Goal: Task Accomplishment & Management: Manage account settings

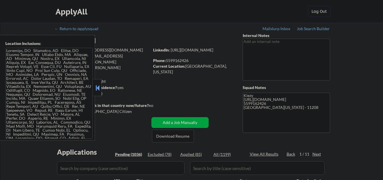
click at [100, 86] on button at bounding box center [98, 87] width 6 height 9
select select ""pending""
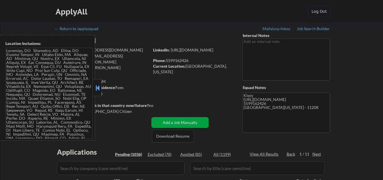
select select ""pending""
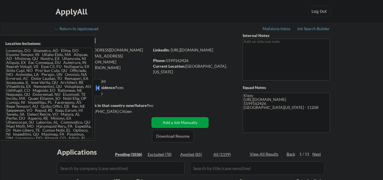
select select ""pending""
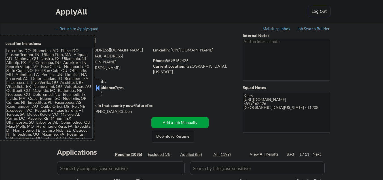
select select ""pending""
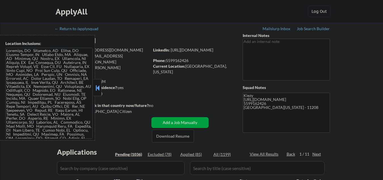
select select ""pending""
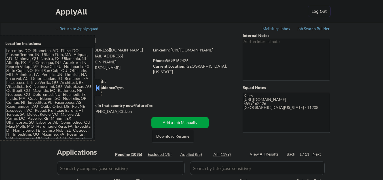
select select ""pending""
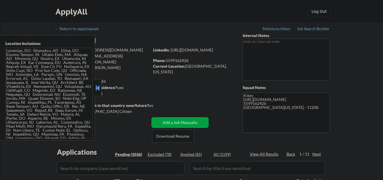
select select ""pending""
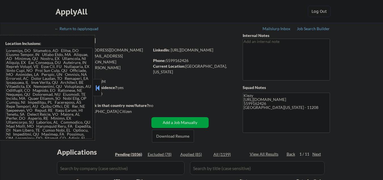
select select ""pending""
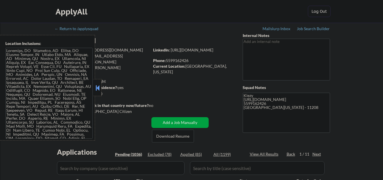
select select ""pending""
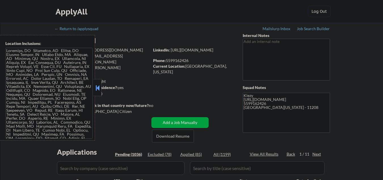
select select ""pending""
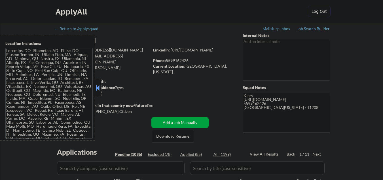
select select ""pending""
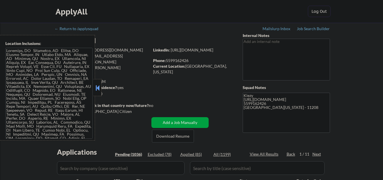
select select ""pending""
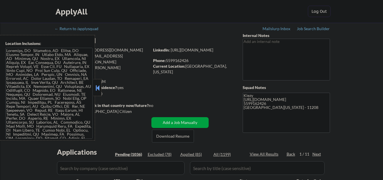
select select ""pending""
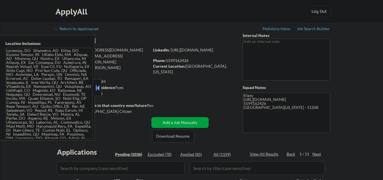
select select ""pending""
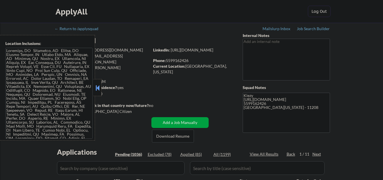
select select ""pending""
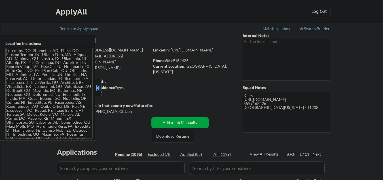
select select ""pending""
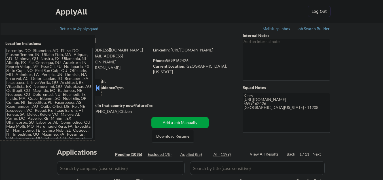
select select ""pending""
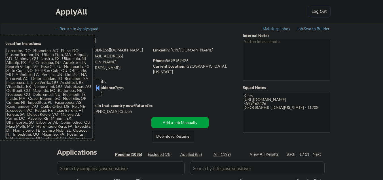
select select ""pending""
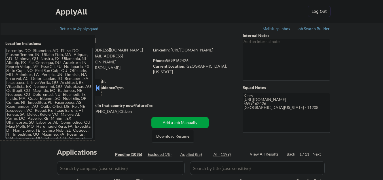
select select ""pending""
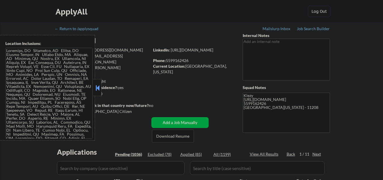
select select ""pending""
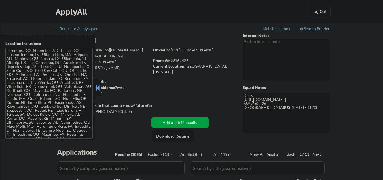
select select ""pending""
click at [98, 89] on button at bounding box center [98, 87] width 6 height 9
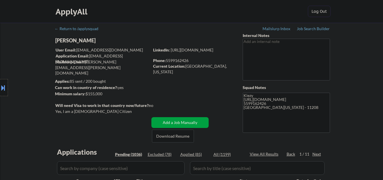
drag, startPoint x: 44, startPoint y: 157, endPoint x: 52, endPoint y: 156, distance: 8.2
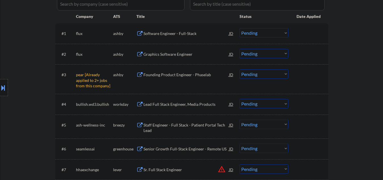
scroll to position [151, 0]
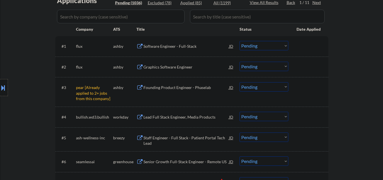
click at [251, 88] on select "Choose an option... Pending Applied Excluded (Questions) Excluded (Expired) Exc…" at bounding box center [264, 86] width 49 height 9
click at [240, 82] on select "Choose an option... Pending Applied Excluded (Questions) Excluded (Expired) Exc…" at bounding box center [264, 86] width 49 height 9
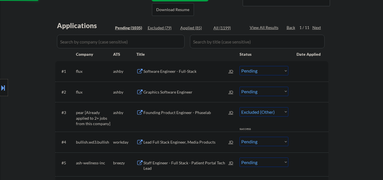
select select ""pending""
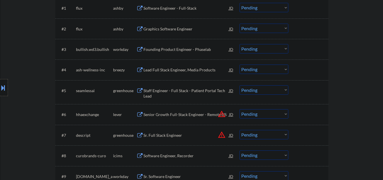
scroll to position [227, 0]
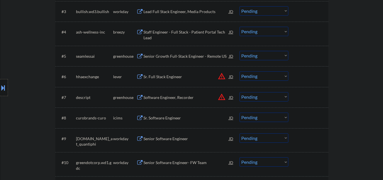
click at [232, 77] on div "JD" at bounding box center [232, 76] width 6 height 10
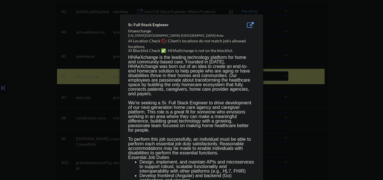
click at [366, 74] on div at bounding box center [191, 90] width 383 height 180
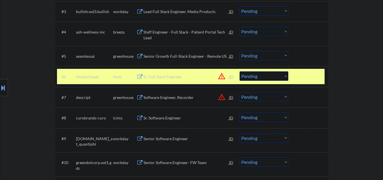
click at [177, 76] on div "Sr. Full Stack Engineer" at bounding box center [187, 77] width 86 height 6
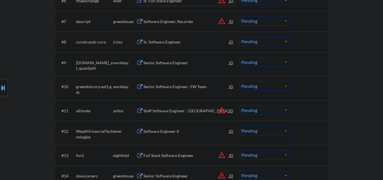
scroll to position [341, 0]
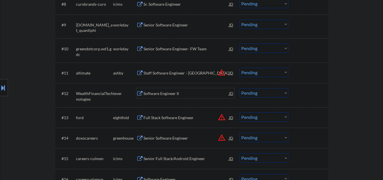
click at [157, 93] on div "Software Engineer II" at bounding box center [187, 94] width 86 height 6
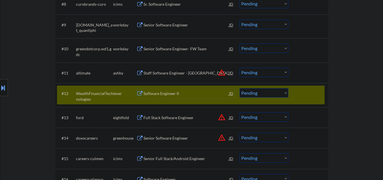
click at [267, 93] on select "Choose an option... Pending Applied Excluded (Questions) Excluded (Expired) Exc…" at bounding box center [264, 92] width 49 height 9
click at [240, 88] on select "Choose an option... Pending Applied Excluded (Questions) Excluded (Expired) Exc…" at bounding box center [264, 92] width 49 height 9
select select ""pending""
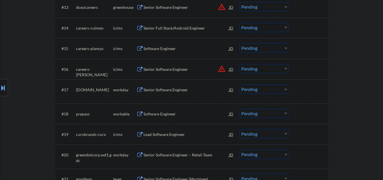
scroll to position [454, 0]
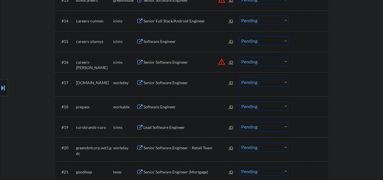
click at [161, 106] on div "Software Engineer" at bounding box center [187, 107] width 86 height 6
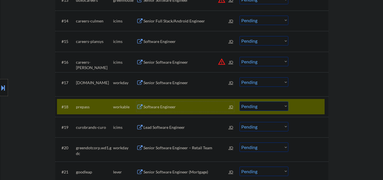
drag, startPoint x: 247, startPoint y: 103, endPoint x: 247, endPoint y: 106, distance: 3.5
click at [247, 103] on select "Choose an option... Pending Applied Excluded (Questions) Excluded (Expired) Exc…" at bounding box center [264, 105] width 49 height 9
click at [301, 109] on div at bounding box center [309, 106] width 25 height 10
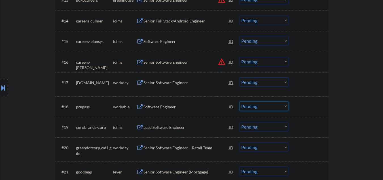
click at [281, 105] on select "Choose an option... Pending Applied Excluded (Questions) Excluded (Expired) Exc…" at bounding box center [264, 105] width 49 height 9
click at [240, 101] on select "Choose an option... Pending Applied Excluded (Questions) Excluded (Expired) Exc…" at bounding box center [264, 105] width 49 height 9
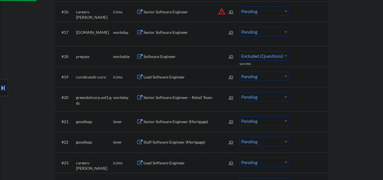
scroll to position [530, 0]
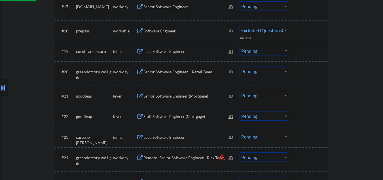
select select ""pending""
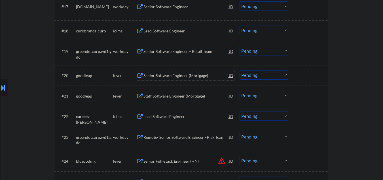
click at [162, 76] on div "Senior Software Engineer (Mortgage)" at bounding box center [187, 76] width 86 height 6
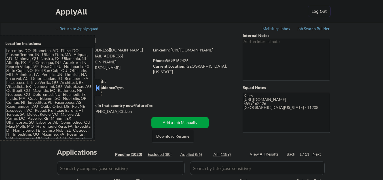
click at [97, 87] on button at bounding box center [98, 87] width 6 height 9
select select ""pending""
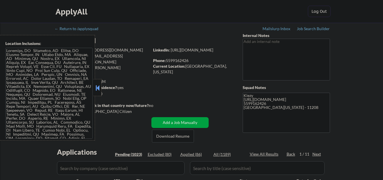
select select ""pending""
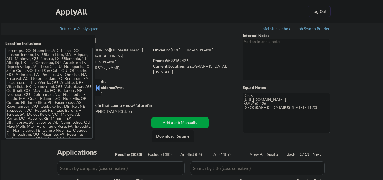
select select ""pending""
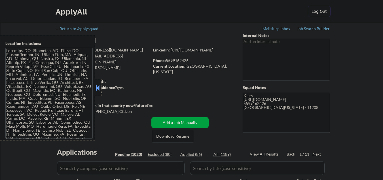
select select ""pending""
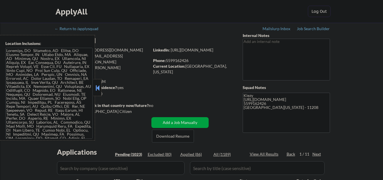
select select ""pending""
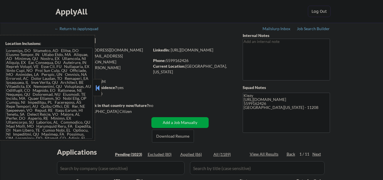
select select ""pending""
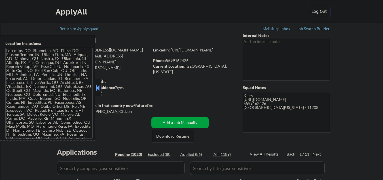
select select ""pending""
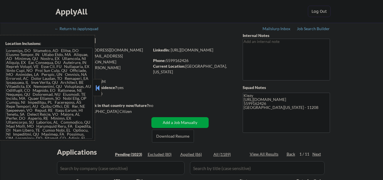
select select ""pending""
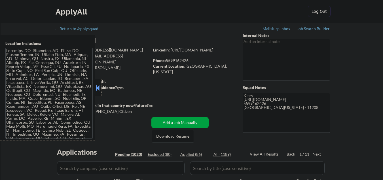
select select ""pending""
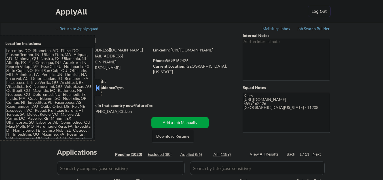
select select ""pending""
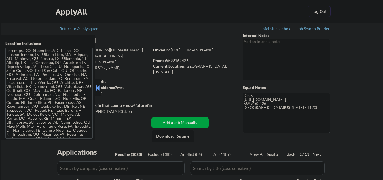
select select ""pending""
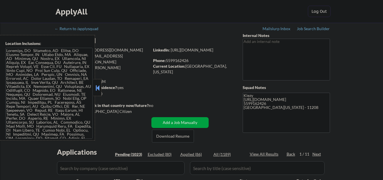
select select ""pending""
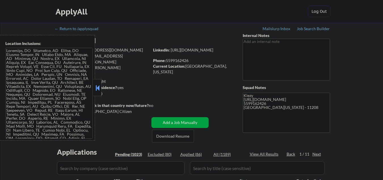
select select ""pending""
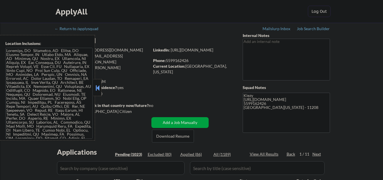
select select ""pending""
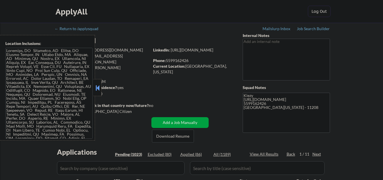
select select ""pending""
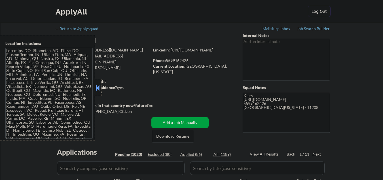
select select ""pending""
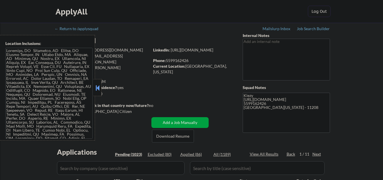
select select ""pending""
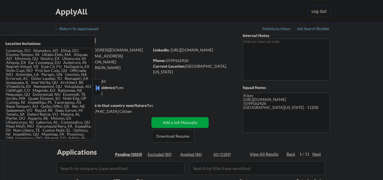
select select ""pending""
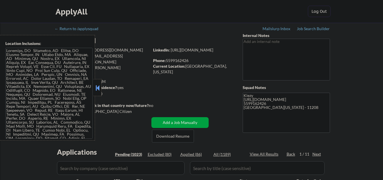
select select ""pending""
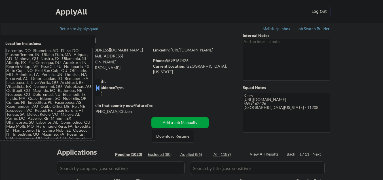
select select ""pending""
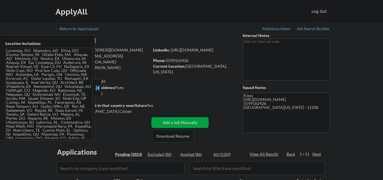
select select ""pending""
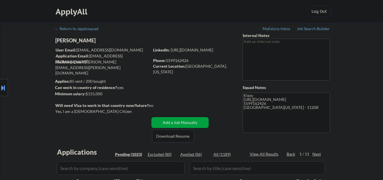
scroll to position [536, 0]
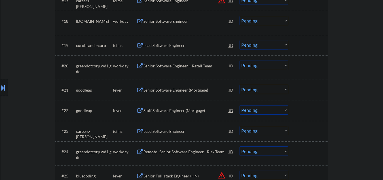
click at [201, 92] on div "Senior Software Engineer (Mortgage)" at bounding box center [187, 90] width 86 height 6
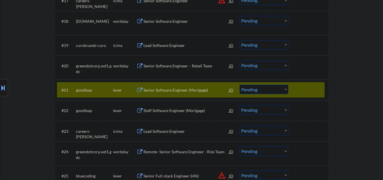
click at [269, 89] on select "Choose an option... Pending Applied Excluded (Questions) Excluded (Expired) Exc…" at bounding box center [264, 89] width 49 height 9
click at [240, 85] on select "Choose an option... Pending Applied Excluded (Questions) Excluded (Expired) Exc…" at bounding box center [264, 89] width 49 height 9
select select ""pending""
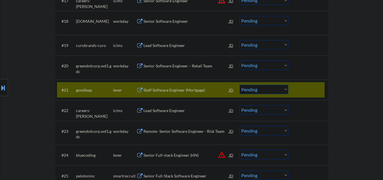
click at [302, 93] on div at bounding box center [309, 90] width 25 height 10
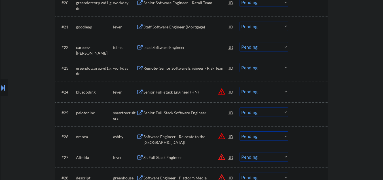
scroll to position [612, 0]
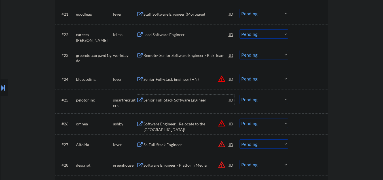
click at [152, 97] on div "Senior Full-Stack Software Engineer" at bounding box center [187, 100] width 86 height 6
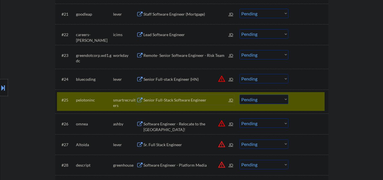
click at [263, 97] on select "Choose an option... Pending Applied Excluded (Questions) Excluded (Expired) Exc…" at bounding box center [264, 99] width 49 height 9
click at [240, 95] on select "Choose an option... Pending Applied Excluded (Questions) Excluded (Expired) Exc…" at bounding box center [264, 99] width 49 height 9
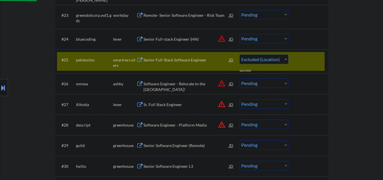
select select ""pending""
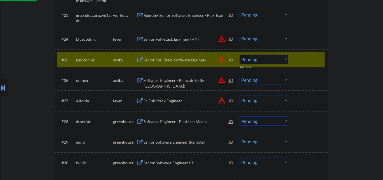
scroll to position [687, 0]
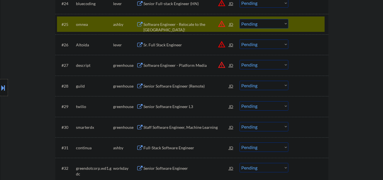
click at [169, 84] on div "Senior Software Engineer (Remote)" at bounding box center [187, 86] width 86 height 6
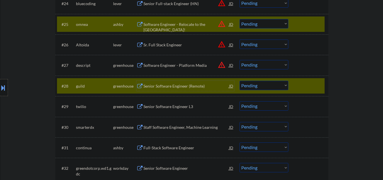
click at [175, 86] on div "Senior Software Engineer (Remote)" at bounding box center [187, 86] width 86 height 6
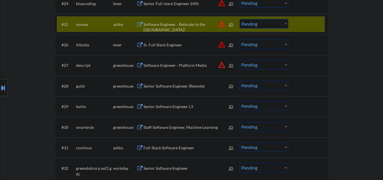
click at [294, 25] on div "#25 omnea ashby Software Engineer - Relocate to the UK! JD warning_amber Choose…" at bounding box center [191, 23] width 268 height 15
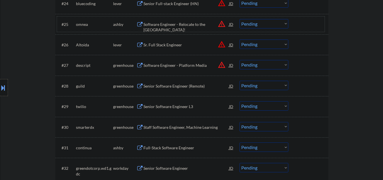
click at [270, 84] on select "Choose an option... Pending Applied Excluded (Questions) Excluded (Expired) Exc…" at bounding box center [264, 85] width 49 height 9
click at [240, 81] on select "Choose an option... Pending Applied Excluded (Questions) Excluded (Expired) Exc…" at bounding box center [264, 85] width 49 height 9
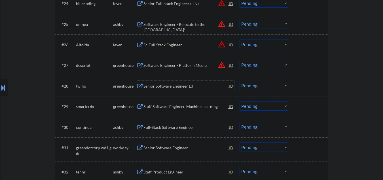
click at [164, 88] on div "Senior Software Engineer L3" at bounding box center [187, 86] width 86 height 6
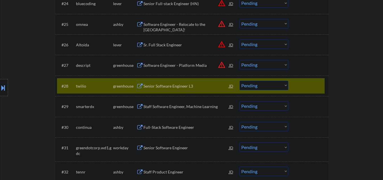
click at [275, 85] on select "Choose an option... Pending Applied Excluded (Questions) Excluded (Expired) Exc…" at bounding box center [264, 85] width 49 height 9
click at [240, 81] on select "Choose an option... Pending Applied Excluded (Questions) Excluded (Expired) Exc…" at bounding box center [264, 85] width 49 height 9
click at [165, 104] on div "Staff Software Engineer, Machine Learning" at bounding box center [187, 107] width 86 height 6
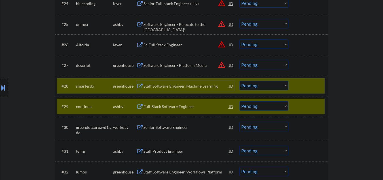
click at [181, 87] on div "Staff Software Engineer, Machine Learning" at bounding box center [187, 86] width 86 height 6
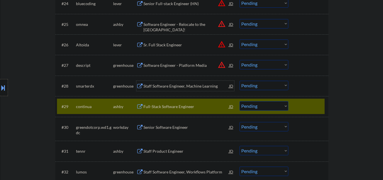
click at [278, 84] on select "Choose an option... Pending Applied Excluded (Questions) Excluded (Expired) Exc…" at bounding box center [264, 85] width 49 height 9
click at [240, 81] on select "Choose an option... Pending Applied Excluded (Questions) Excluded (Expired) Exc…" at bounding box center [264, 85] width 49 height 9
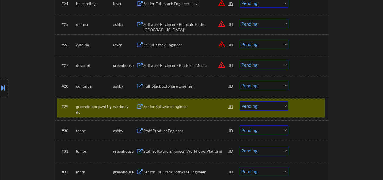
click at [301, 107] on div at bounding box center [309, 106] width 25 height 10
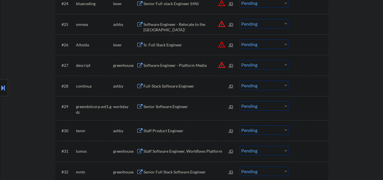
click at [182, 85] on div "Full-Stack Software Engineer" at bounding box center [187, 86] width 86 height 6
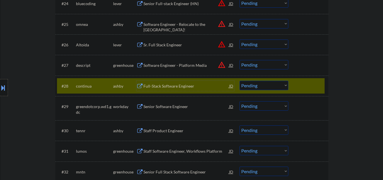
click at [252, 87] on select "Choose an option... Pending Applied Excluded (Questions) Excluded (Expired) Exc…" at bounding box center [264, 85] width 49 height 9
click at [240, 81] on select "Choose an option... Pending Applied Excluded (Questions) Excluded (Expired) Exc…" at bounding box center [264, 85] width 49 height 9
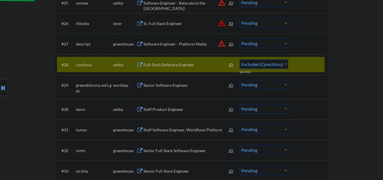
scroll to position [725, 0]
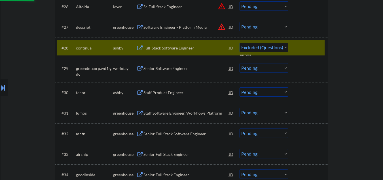
click at [167, 94] on div "Staff Product Engineer" at bounding box center [187, 93] width 86 height 6
select select ""pending""
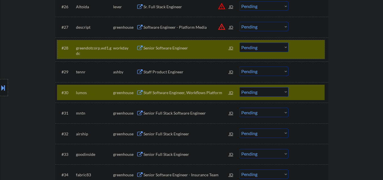
click at [303, 47] on div at bounding box center [309, 48] width 25 height 10
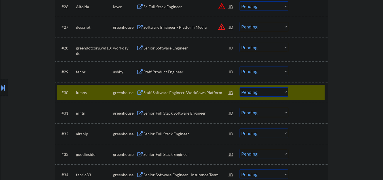
click at [252, 94] on select "Choose an option... Pending Applied Excluded (Questions) Excluded (Expired) Exc…" at bounding box center [264, 91] width 49 height 9
click at [240, 87] on select "Choose an option... Pending Applied Excluded (Questions) Excluded (Expired) Exc…" at bounding box center [264, 91] width 49 height 9
select select ""pending""
drag, startPoint x: 307, startPoint y: 96, endPoint x: 156, endPoint y: 82, distance: 151.3
click at [306, 96] on div at bounding box center [309, 92] width 25 height 10
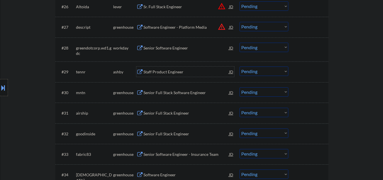
click at [160, 70] on div "Staff Product Engineer" at bounding box center [187, 72] width 86 height 6
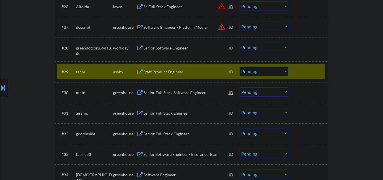
click at [249, 73] on select "Choose an option... Pending Applied Excluded (Questions) Excluded (Expired) Exc…" at bounding box center [264, 70] width 49 height 9
click at [240, 66] on select "Choose an option... Pending Applied Excluded (Questions) Excluded (Expired) Exc…" at bounding box center [264, 70] width 49 height 9
click at [180, 92] on div "Senior Full Stack Software Engineer" at bounding box center [187, 93] width 86 height 6
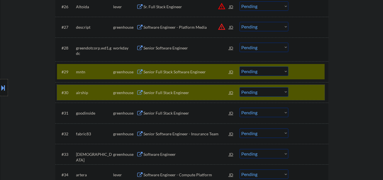
click at [296, 94] on div "#30 airship greenhouse Senior Full Stack Engineer JD Choose an option... Pendin…" at bounding box center [191, 92] width 268 height 15
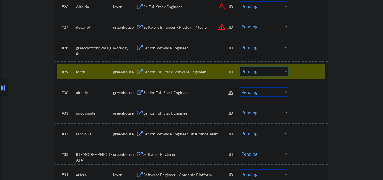
click at [259, 70] on select "Choose an option... Pending Applied Excluded (Questions) Excluded (Expired) Exc…" at bounding box center [264, 70] width 49 height 9
click at [240, 66] on select "Choose an option... Pending Applied Excluded (Questions) Excluded (Expired) Exc…" at bounding box center [264, 70] width 49 height 9
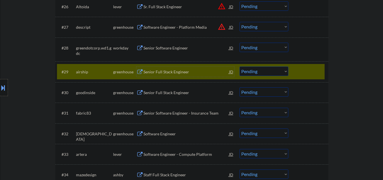
click at [159, 73] on div "Senior Full Stack Engineer" at bounding box center [187, 72] width 86 height 6
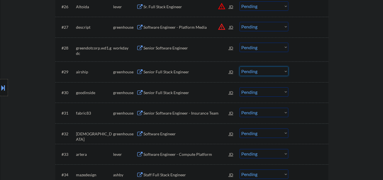
click at [260, 70] on select "Choose an option... Pending Applied Excluded (Questions) Excluded (Expired) Exc…" at bounding box center [264, 70] width 49 height 9
click at [240, 66] on select "Choose an option... Pending Applied Excluded (Questions) Excluded (Expired) Exc…" at bounding box center [264, 70] width 49 height 9
click at [180, 89] on div "Senior Full Stack Engineer" at bounding box center [187, 92] width 86 height 10
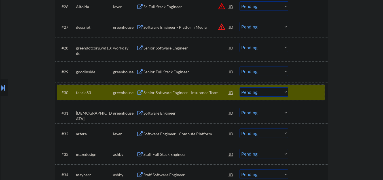
click at [305, 91] on div at bounding box center [309, 92] width 25 height 10
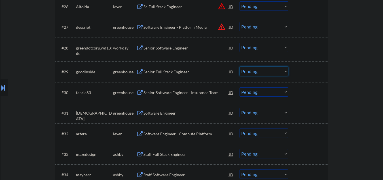
click at [251, 72] on select "Choose an option... Pending Applied Excluded (Questions) Excluded (Expired) Exc…" at bounding box center [264, 70] width 49 height 9
click at [240, 66] on select "Choose an option... Pending Applied Excluded (Questions) Excluded (Expired) Exc…" at bounding box center [264, 70] width 49 height 9
click at [169, 94] on div "Senior Software Engineer - Insurance Team" at bounding box center [187, 93] width 86 height 6
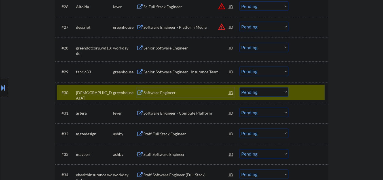
click at [282, 70] on select "Choose an option... Pending Applied Excluded (Questions) Excluded (Expired) Exc…" at bounding box center [264, 70] width 49 height 9
click at [240, 66] on select "Choose an option... Pending Applied Excluded (Questions) Excluded (Expired) Exc…" at bounding box center [264, 70] width 49 height 9
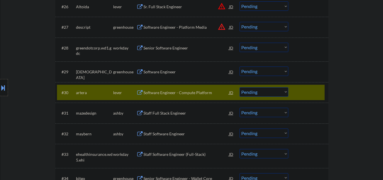
click at [299, 89] on div at bounding box center [309, 92] width 25 height 10
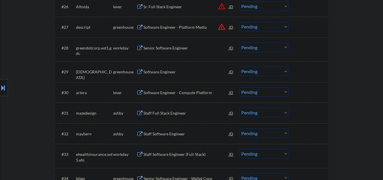
click at [162, 71] on div "Software Engineer" at bounding box center [187, 72] width 86 height 6
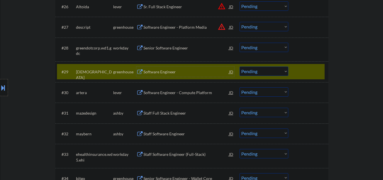
click at [240, 70] on div "#29 britive greenhouse Software Engineer JD warning_amber Choose an option... P…" at bounding box center [191, 71] width 268 height 15
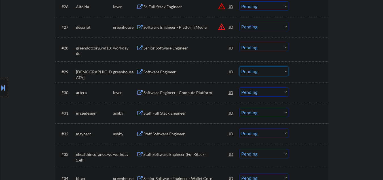
click at [246, 71] on select "Choose an option... Pending Applied Excluded (Questions) Excluded (Expired) Exc…" at bounding box center [264, 70] width 49 height 9
click at [240, 66] on select "Choose an option... Pending Applied Excluded (Questions) Excluded (Expired) Exc…" at bounding box center [264, 70] width 49 height 9
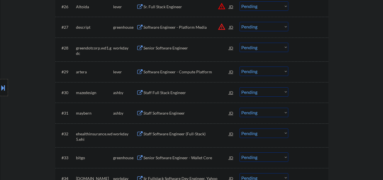
click at [157, 71] on div "Software Engineer - Compute Platform" at bounding box center [187, 72] width 86 height 6
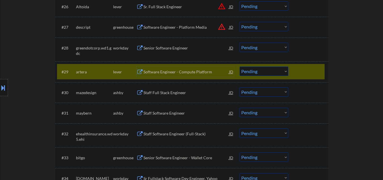
click at [194, 74] on div "Software Engineer - Compute Platform" at bounding box center [187, 72] width 86 height 6
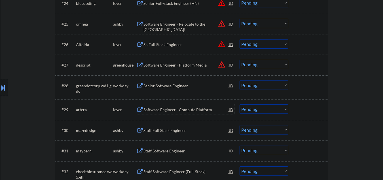
scroll to position [687, 0]
click at [256, 112] on select "Choose an option... Pending Applied Excluded (Questions) Excluded (Expired) Exc…" at bounding box center [264, 108] width 49 height 9
click at [240, 104] on select "Choose an option... Pending Applied Excluded (Questions) Excluded (Expired) Exc…" at bounding box center [264, 108] width 49 height 9
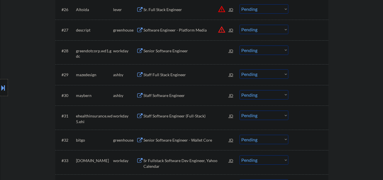
scroll to position [725, 0]
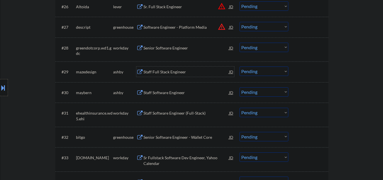
click at [160, 68] on div "Staff Full Stack Engineer" at bounding box center [187, 71] width 86 height 10
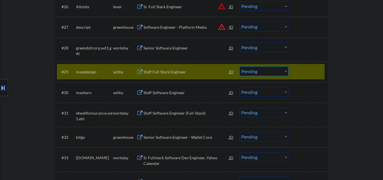
click at [267, 74] on select "Choose an option... Pending Applied Excluded (Questions) Excluded (Expired) Exc…" at bounding box center [264, 70] width 49 height 9
click at [240, 66] on select "Choose an option... Pending Applied Excluded (Questions) Excluded (Expired) Exc…" at bounding box center [264, 70] width 49 height 9
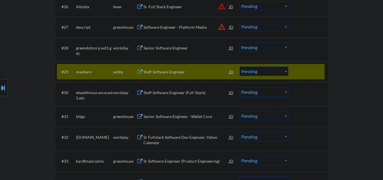
click at [175, 72] on div "Staff Software Engineer" at bounding box center [187, 72] width 86 height 6
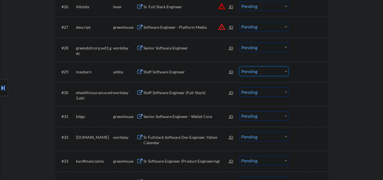
click at [249, 73] on select "Choose an option... Pending Applied Excluded (Questions) Excluded (Expired) Exc…" at bounding box center [264, 70] width 49 height 9
click at [240, 66] on select "Choose an option... Pending Applied Excluded (Questions) Excluded (Expired) Exc…" at bounding box center [264, 70] width 49 height 9
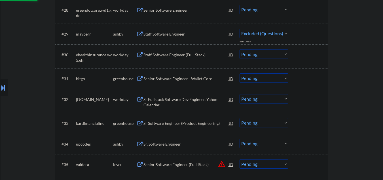
select select ""pending""
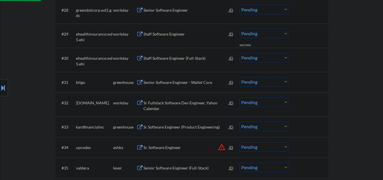
click at [159, 79] on div "Senior Software Engineer - Wallet Core" at bounding box center [187, 82] width 86 height 6
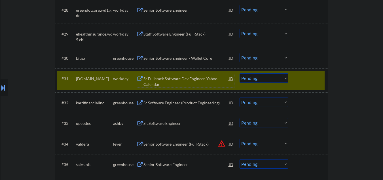
click at [311, 79] on div at bounding box center [309, 78] width 25 height 10
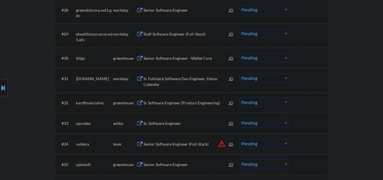
click at [197, 58] on div "Senior Software Engineer - Wallet Core" at bounding box center [187, 58] width 86 height 6
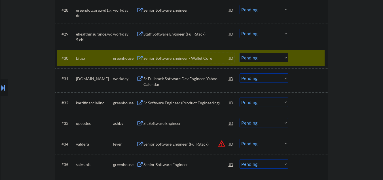
click at [247, 58] on select "Choose an option... Pending Applied Excluded (Questions) Excluded (Expired) Exc…" at bounding box center [264, 57] width 49 height 9
click at [240, 53] on select "Choose an option... Pending Applied Excluded (Questions) Excluded (Expired) Exc…" at bounding box center [264, 57] width 49 height 9
select select ""pending""
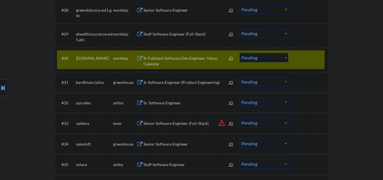
click at [306, 62] on div at bounding box center [309, 58] width 25 height 10
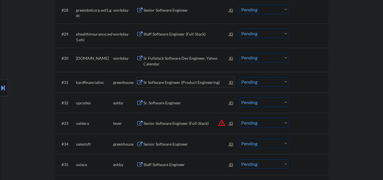
click at [158, 82] on div "Sr Software Engineer (Product Engineering)" at bounding box center [187, 82] width 86 height 6
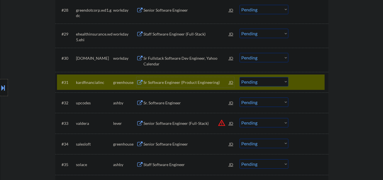
click at [265, 86] on select "Choose an option... Pending Applied Excluded (Questions) Excluded (Expired) Exc…" at bounding box center [264, 81] width 49 height 9
click at [240, 77] on select "Choose an option... Pending Applied Excluded (Questions) Excluded (Expired) Exc…" at bounding box center [264, 81] width 49 height 9
click at [158, 104] on div "Sr. Software Engineer" at bounding box center [187, 103] width 86 height 6
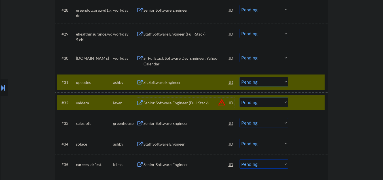
click at [310, 99] on div at bounding box center [309, 102] width 25 height 10
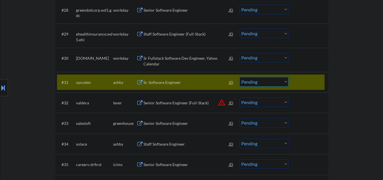
click at [263, 81] on select "Choose an option... Pending Applied Excluded (Questions) Excluded (Expired) Exc…" at bounding box center [264, 81] width 49 height 9
click at [240, 77] on select "Choose an option... Pending Applied Excluded (Questions) Excluded (Expired) Exc…" at bounding box center [264, 81] width 49 height 9
select select ""pending""
click at [307, 80] on div at bounding box center [309, 82] width 25 height 10
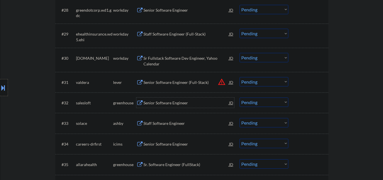
click at [170, 104] on div "Senior Software Engineer" at bounding box center [187, 103] width 86 height 6
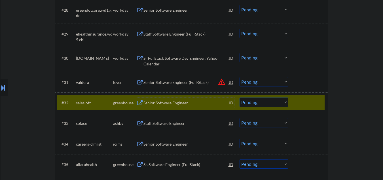
click at [250, 105] on select "Choose an option... Pending Applied Excluded (Questions) Excluded (Expired) Exc…" at bounding box center [264, 101] width 49 height 9
click at [240, 97] on select "Choose an option... Pending Applied Excluded (Questions) Excluded (Expired) Exc…" at bounding box center [264, 101] width 49 height 9
click at [170, 103] on div "Staff Software Engineer" at bounding box center [187, 103] width 86 height 6
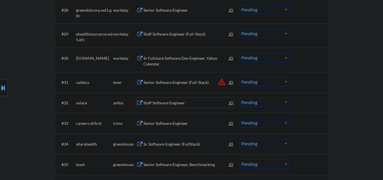
click at [264, 107] on div "#32 solace ashby Staff Software Engineer JD warning_amber Choose an option... P…" at bounding box center [191, 102] width 268 height 15
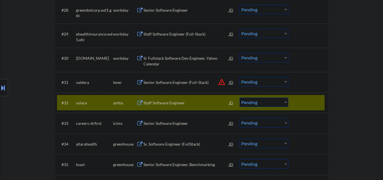
click at [255, 105] on select "Choose an option... Pending Applied Excluded (Questions) Excluded (Expired) Exc…" at bounding box center [264, 101] width 49 height 9
click at [240, 97] on select "Choose an option... Pending Applied Excluded (Questions) Excluded (Expired) Exc…" at bounding box center [264, 101] width 49 height 9
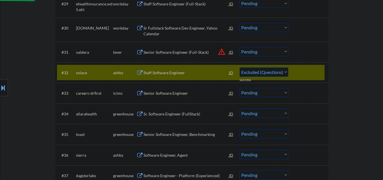
scroll to position [839, 0]
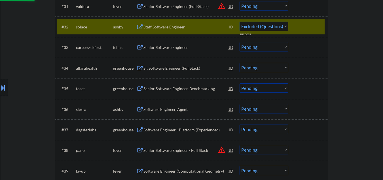
select select ""pending""
click at [160, 70] on div "Sr. Software Engineer (FullStack)" at bounding box center [187, 68] width 86 height 6
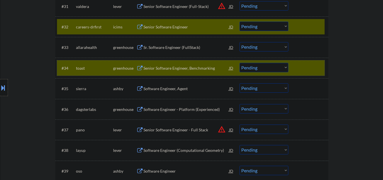
click at [310, 68] on div at bounding box center [309, 68] width 25 height 10
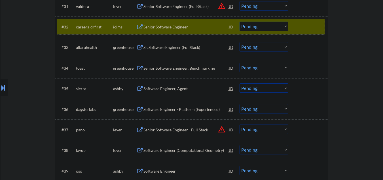
click at [303, 29] on div at bounding box center [309, 27] width 25 height 10
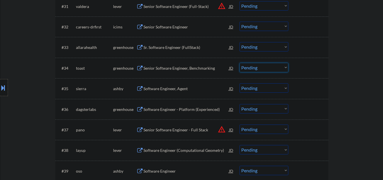
click at [259, 67] on select "Choose an option... Pending Applied Excluded (Questions) Excluded (Expired) Exc…" at bounding box center [264, 67] width 49 height 9
click at [240, 63] on select "Choose an option... Pending Applied Excluded (Questions) Excluded (Expired) Exc…" at bounding box center [264, 67] width 49 height 9
click at [155, 48] on div "Sr. Software Engineer (FullStack)" at bounding box center [187, 48] width 86 height 6
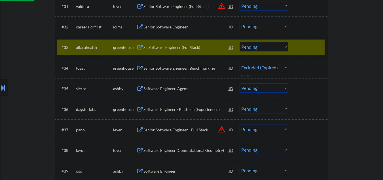
select select ""pending""
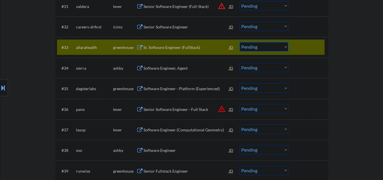
click at [265, 48] on select "Choose an option... Pending Applied Excluded (Questions) Excluded (Expired) Exc…" at bounding box center [264, 46] width 49 height 9
click at [240, 42] on select "Choose an option... Pending Applied Excluded (Questions) Excluded (Expired) Exc…" at bounding box center [264, 46] width 49 height 9
click at [164, 68] on div "Software Engineer, Agent" at bounding box center [187, 68] width 86 height 6
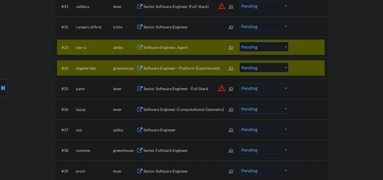
click at [309, 66] on div at bounding box center [309, 68] width 25 height 10
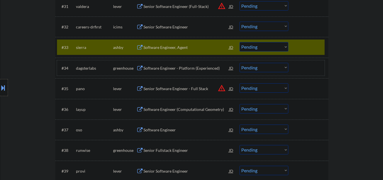
click at [166, 48] on div "Software Engineer, Agent" at bounding box center [187, 48] width 86 height 6
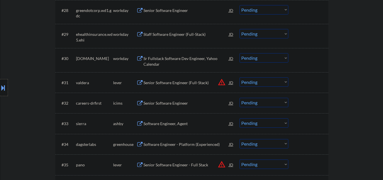
scroll to position [763, 0]
click at [176, 122] on div "Software Engineer, Agent" at bounding box center [187, 123] width 86 height 6
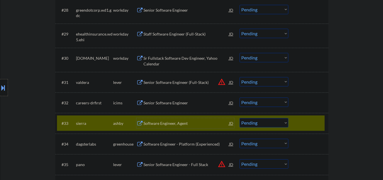
click at [247, 125] on select "Choose an option... Pending Applied Excluded (Questions) Excluded (Expired) Exc…" at bounding box center [264, 122] width 49 height 9
click at [240, 118] on select "Choose an option... Pending Applied Excluded (Questions) Excluded (Expired) Exc…" at bounding box center [264, 122] width 49 height 9
click at [172, 125] on div "Software Engineer - Platform (Experienced)" at bounding box center [187, 123] width 86 height 6
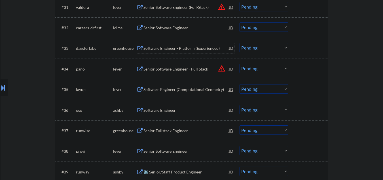
scroll to position [839, 0]
drag, startPoint x: 253, startPoint y: 45, endPoint x: 253, endPoint y: 51, distance: 5.4
click at [253, 45] on select "Choose an option... Pending Applied Excluded (Questions) Excluded (Expired) Exc…" at bounding box center [264, 46] width 49 height 9
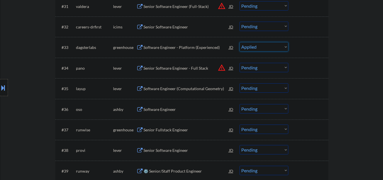
click at [240, 42] on select "Choose an option... Pending Applied Excluded (Questions) Excluded (Expired) Exc…" at bounding box center [264, 46] width 49 height 9
select select ""pending""
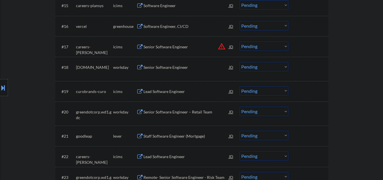
scroll to position [536, 0]
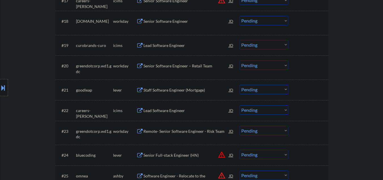
click at [166, 89] on div "Staff Software Engineer (Mortgage)" at bounding box center [187, 90] width 86 height 6
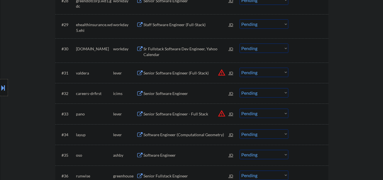
scroll to position [801, 0]
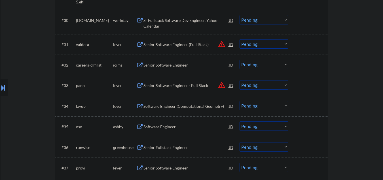
click at [176, 107] on div "Software Engineer (Computational Geometry)" at bounding box center [187, 106] width 86 height 6
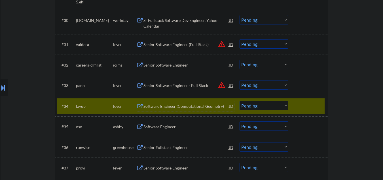
click at [248, 107] on select "Choose an option... Pending Applied Excluded (Questions) Excluded (Expired) Exc…" at bounding box center [264, 105] width 49 height 9
click at [240, 101] on select "Choose an option... Pending Applied Excluded (Questions) Excluded (Expired) Exc…" at bounding box center [264, 105] width 49 height 9
click at [165, 108] on div "Software Engineer" at bounding box center [187, 106] width 86 height 6
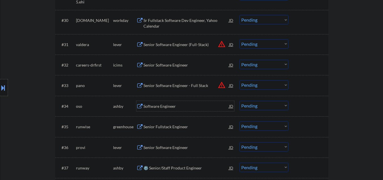
click at [261, 107] on select "Choose an option... Pending Applied Excluded (Questions) Excluded (Expired) Exc…" at bounding box center [264, 105] width 49 height 9
click at [240, 101] on select "Choose an option... Pending Applied Excluded (Questions) Excluded (Expired) Exc…" at bounding box center [264, 105] width 49 height 9
click at [159, 129] on div "Senior Fullstack Engineer" at bounding box center [187, 127] width 86 height 6
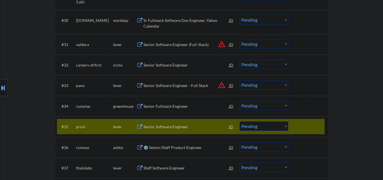
click at [308, 125] on div at bounding box center [309, 126] width 25 height 10
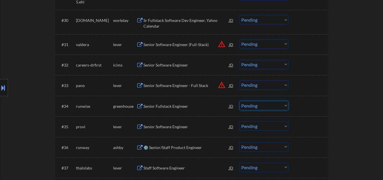
click at [262, 105] on select "Choose an option... Pending Applied Excluded (Questions) Excluded (Expired) Exc…" at bounding box center [264, 105] width 49 height 9
click at [240, 101] on select "Choose an option... Pending Applied Excluded (Questions) Excluded (Expired) Exc…" at bounding box center [264, 105] width 49 height 9
click at [161, 127] on div "Senior Software Engineer" at bounding box center [187, 127] width 86 height 6
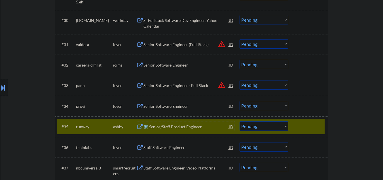
click at [311, 127] on div at bounding box center [309, 126] width 25 height 10
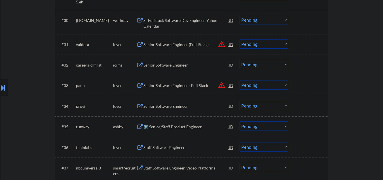
click at [254, 108] on select "Choose an option... Pending Applied Excluded (Questions) Excluded (Expired) Exc…" at bounding box center [264, 105] width 49 height 9
click at [240, 101] on select "Choose an option... Pending Applied Excluded (Questions) Excluded (Expired) Exc…" at bounding box center [264, 105] width 49 height 9
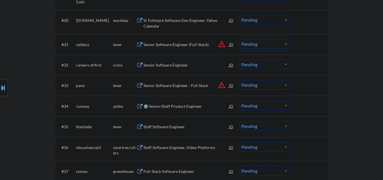
click at [164, 107] on div "⚙️ Senior/Staff Product Engineer" at bounding box center [187, 106] width 86 height 6
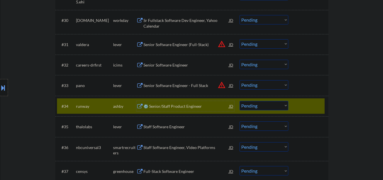
click at [170, 110] on div "⚙️ Senior/Staff Product Engineer" at bounding box center [187, 106] width 86 height 10
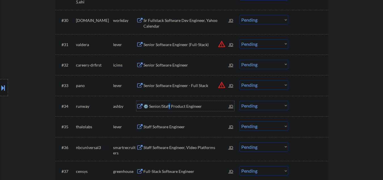
click at [248, 107] on select "Choose an option... Pending Applied Excluded (Questions) Excluded (Expired) Exc…" at bounding box center [264, 105] width 49 height 9
click at [240, 101] on select "Choose an option... Pending Applied Excluded (Questions) Excluded (Expired) Exc…" at bounding box center [264, 105] width 49 height 9
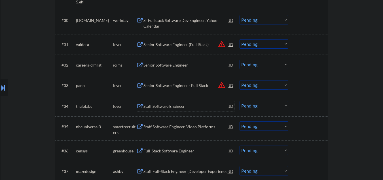
click at [171, 107] on div "Staff Software Engineer" at bounding box center [187, 106] width 86 height 6
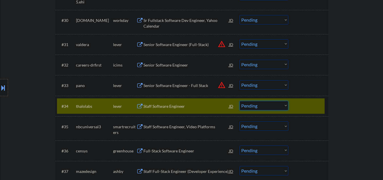
click at [245, 103] on select "Choose an option... Pending Applied Excluded (Questions) Excluded (Expired) Exc…" at bounding box center [264, 105] width 49 height 9
click at [240, 101] on select "Choose an option... Pending Applied Excluded (Questions) Excluded (Expired) Exc…" at bounding box center [264, 105] width 49 height 9
click at [170, 131] on div "Staff Software Engineer, Video Platforms" at bounding box center [187, 126] width 86 height 10
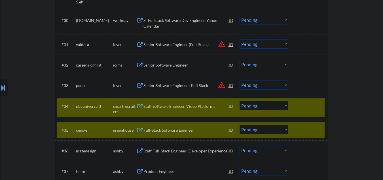
click at [300, 135] on div at bounding box center [309, 130] width 25 height 10
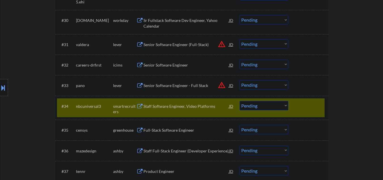
click at [194, 108] on div "Staff Software Engineer, Video Platforms" at bounding box center [187, 106] width 86 height 6
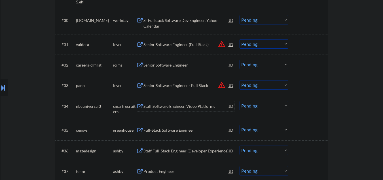
click at [172, 107] on div "Staff Software Engineer, Video Platforms" at bounding box center [187, 106] width 86 height 6
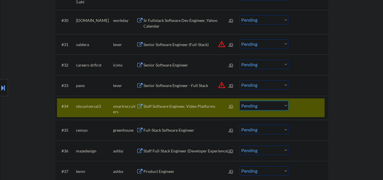
click at [269, 107] on select "Choose an option... Pending Applied Excluded (Questions) Excluded (Expired) Exc…" at bounding box center [264, 105] width 49 height 9
click at [240, 101] on select "Choose an option... Pending Applied Excluded (Questions) Excluded (Expired) Exc…" at bounding box center [264, 105] width 49 height 9
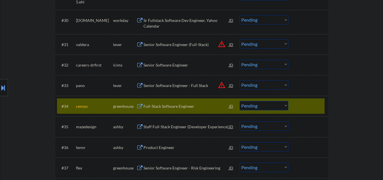
click at [267, 106] on select "Choose an option... Pending Applied Excluded (Questions) Excluded (Expired) Exc…" at bounding box center [264, 105] width 49 height 9
click at [240, 101] on select "Choose an option... Pending Applied Excluded (Questions) Excluded (Expired) Exc…" at bounding box center [264, 105] width 49 height 9
click at [171, 128] on div "Staff Full-Stack Engineer (Developer Experience)" at bounding box center [187, 127] width 86 height 6
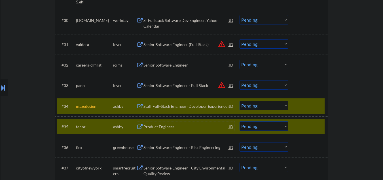
click at [297, 118] on div "#35 tennr ashby Product Engineer JD warning_amber Choose an option... Pending A…" at bounding box center [191, 126] width 273 height 20
click at [305, 125] on div at bounding box center [309, 126] width 25 height 10
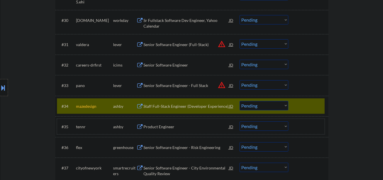
click at [266, 110] on select "Choose an option... Pending Applied Excluded (Questions) Excluded (Expired) Exc…" at bounding box center [264, 105] width 49 height 9
click at [240, 101] on select "Choose an option... Pending Applied Excluded (Questions) Excluded (Expired) Exc…" at bounding box center [264, 105] width 49 height 9
click at [157, 127] on div "Product Engineer" at bounding box center [187, 127] width 86 height 6
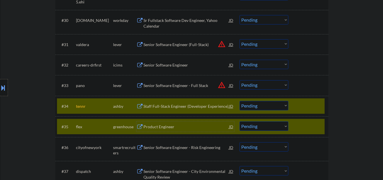
click at [316, 123] on div at bounding box center [309, 126] width 25 height 10
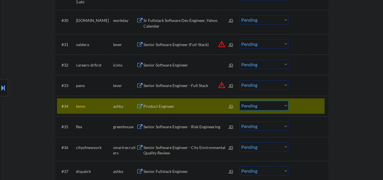
click at [257, 105] on select "Choose an option... Pending Applied Excluded (Questions) Excluded (Expired) Exc…" at bounding box center [264, 105] width 49 height 9
click at [240, 101] on select "Choose an option... Pending Applied Excluded (Questions) Excluded (Expired) Exc…" at bounding box center [264, 105] width 49 height 9
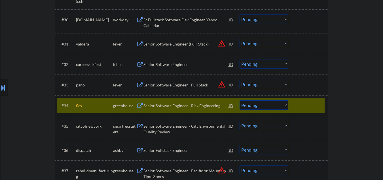
scroll to position [839, 0]
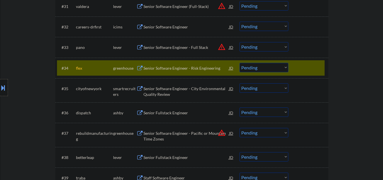
click at [319, 82] on div "#35 cityofnewyork smartrecruiters Senior Software Engineer - City Environmental…" at bounding box center [191, 90] width 268 height 19
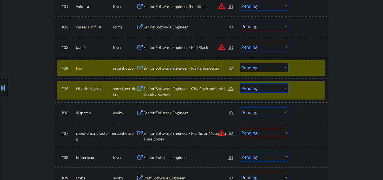
click at [303, 70] on div at bounding box center [309, 68] width 25 height 10
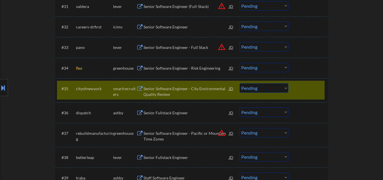
click at [171, 92] on div "Senior Software Engineer - City Environmental Quality Review" at bounding box center [187, 91] width 86 height 11
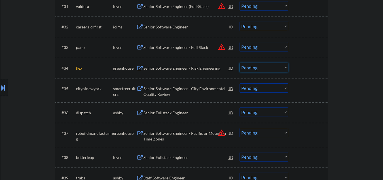
click at [247, 69] on select "Choose an option... Pending Applied Excluded (Questions) Excluded (Expired) Exc…" at bounding box center [264, 67] width 49 height 9
click at [240, 63] on select "Choose an option... Pending Applied Excluded (Questions) Excluded (Expired) Exc…" at bounding box center [264, 67] width 49 height 9
select select ""pending""
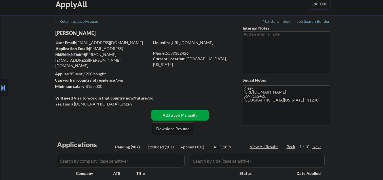
scroll to position [6, 0]
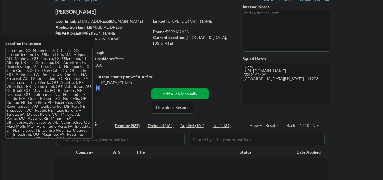
scroll to position [6, 0]
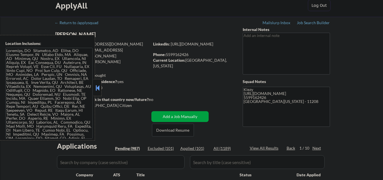
click at [98, 89] on button at bounding box center [98, 87] width 6 height 9
select select ""pending""
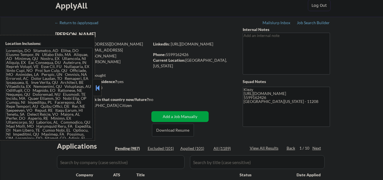
select select ""pending""
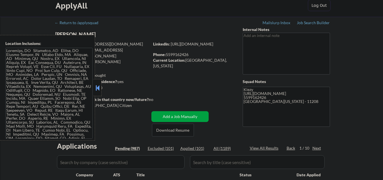
select select ""pending""
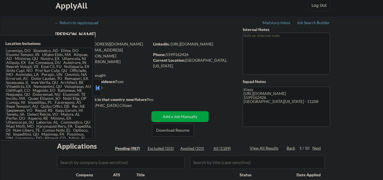
select select ""pending""
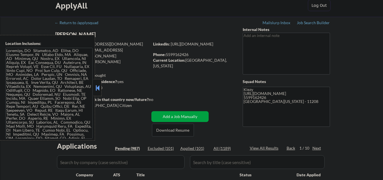
select select ""pending""
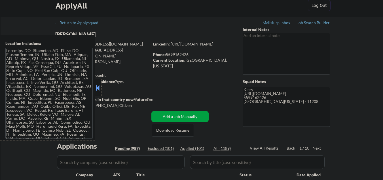
select select ""pending""
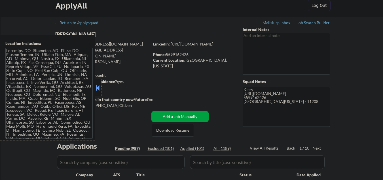
select select ""pending""
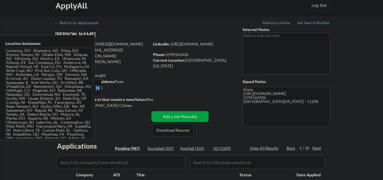
select select ""pending""
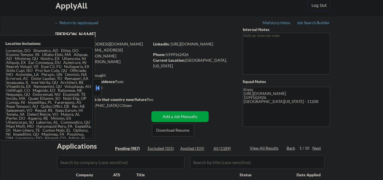
select select ""pending""
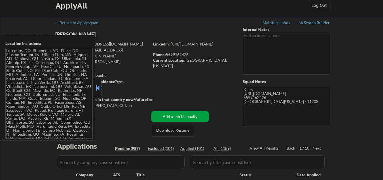
select select ""pending""
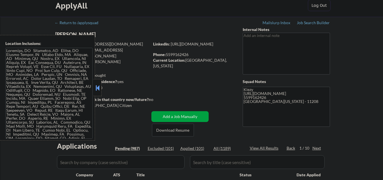
select select ""pending""
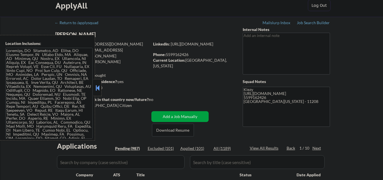
select select ""pending""
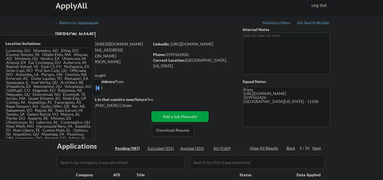
select select ""pending""
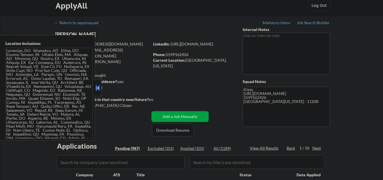
select select ""pending""
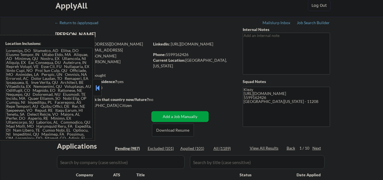
select select ""pending""
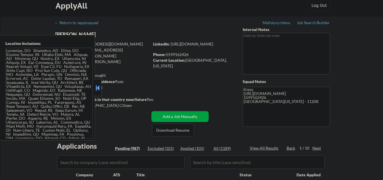
select select ""pending""
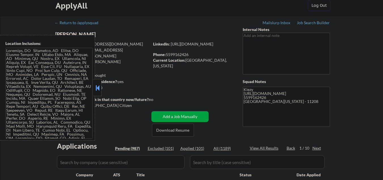
select select ""pending""
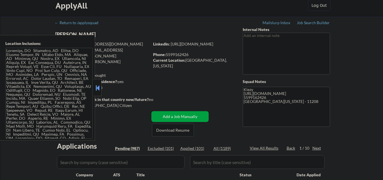
select select ""pending""
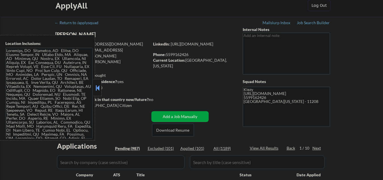
select select ""pending""
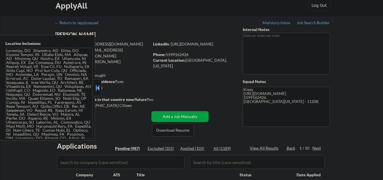
select select ""pending""
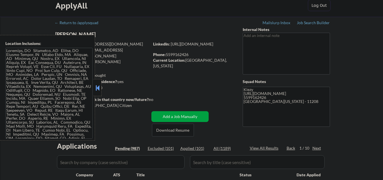
select select ""pending""
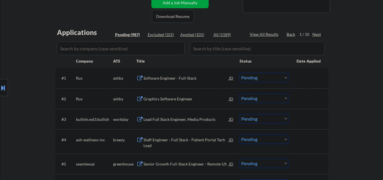
click at [164, 35] on div "Excluded (101)" at bounding box center [162, 35] width 28 height 6
select select ""excluded""
select select ""excluded__salary_""
select select ""excluded__expired_""
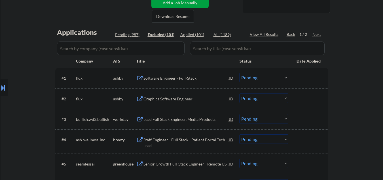
select select ""excluded__expired_""
select select ""excluded""
select select ""excluded__location_""
select select ""excluded""
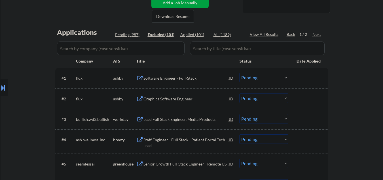
select select ""excluded__salary_""
select select ""excluded""
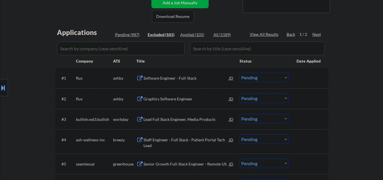
select select ""excluded""
select select ""excluded__expired_""
select select ""excluded__other_""
select select ""excluded""
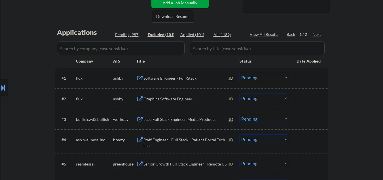
select select ""excluded""
select select ""excluded__expired_""
select select ""excluded__other_""
select select ""excluded__expired_""
select select ""excluded__other_""
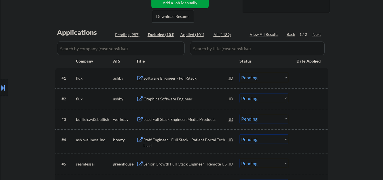
select select ""excluded__other_""
select select ""excluded""
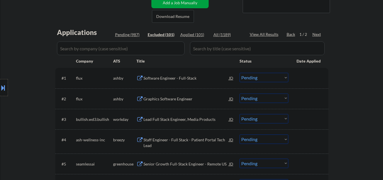
select select ""excluded__expired_""
select select ""excluded""
select select ""excluded__expired_""
select select ""excluded""
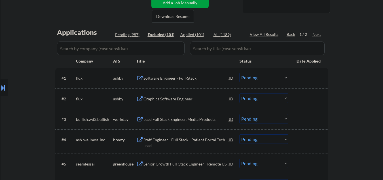
select select ""excluded""
select select ""excluded__location_""
select select ""excluded__expired_""
select select ""excluded__salary_""
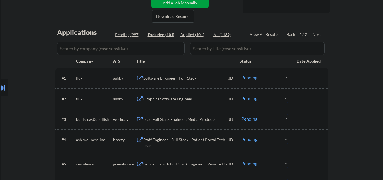
select select ""excluded""
select select ""excluded__other_""
select select ""excluded__expired_""
select select ""excluded""
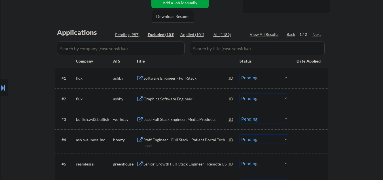
select select ""excluded__other_""
select select ""excluded__expired_""
select select ""excluded__salary_""
select select ""excluded""
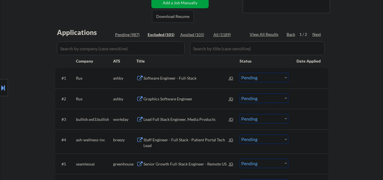
select select ""excluded__other_""
select select ""excluded__expired_""
select select ""excluded""
select select ""excluded__location_""
select select ""excluded""
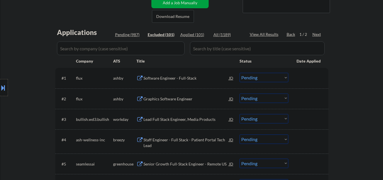
select select ""excluded__location_""
select select ""excluded__bad_match_""
select select ""excluded""
select select ""excluded__location_""
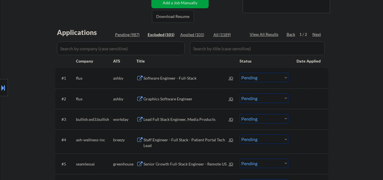
select select ""excluded__expired_""
select select ""excluded""
select select ""excluded__location_""
select select ""excluded""
select select ""excluded__location_""
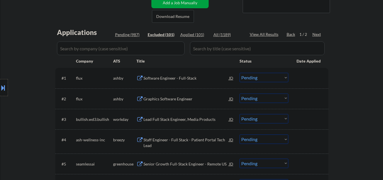
select select ""excluded""
select select ""excluded__other_""
select select ""excluded__expired_""
select select ""excluded""
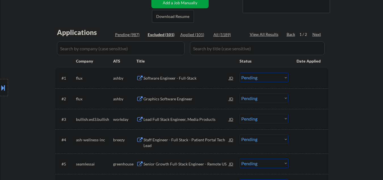
select select ""excluded__other_""
select select ""excluded__expired_""
select select ""excluded__other_""
select select ""excluded""
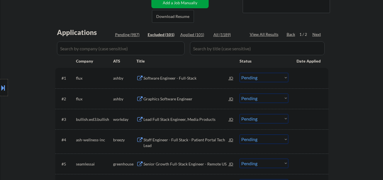
select select ""excluded""
select select ""excluded__bad_match_""
select select ""excluded__other_""
select select ""excluded__expired_""
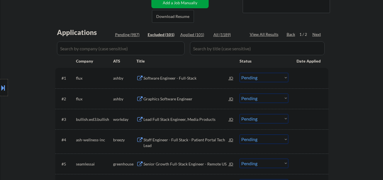
select select ""excluded__location_""
select select ""excluded__expired_""
select select ""excluded""
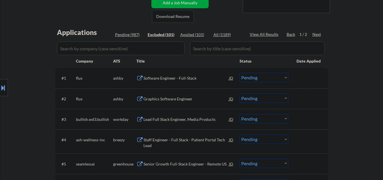
select select ""excluded""
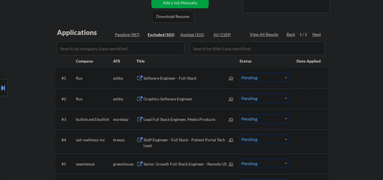
select select ""excluded__expired_""
select select ""excluded""
select select ""excluded__expired_""
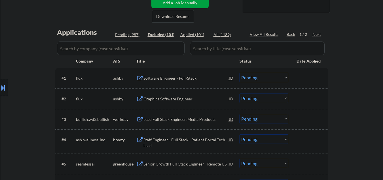
select select ""excluded""
select select ""excluded__expired_""
select select ""excluded__other_""
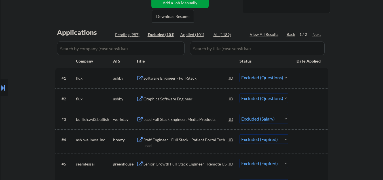
select select ""excluded__other_""
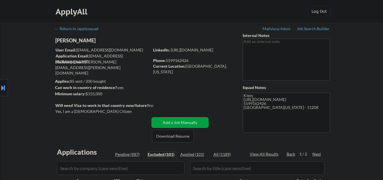
scroll to position [76, 0]
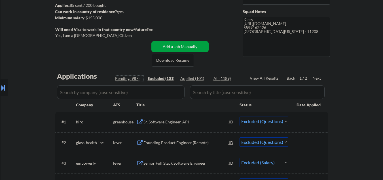
drag, startPoint x: 131, startPoint y: 79, endPoint x: 255, endPoint y: 78, distance: 124.0
click at [131, 79] on div "Pending (987)" at bounding box center [129, 78] width 28 height 6
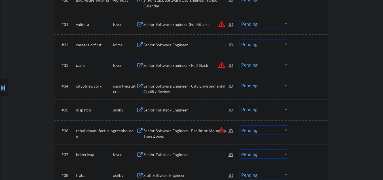
scroll to position [832, 0]
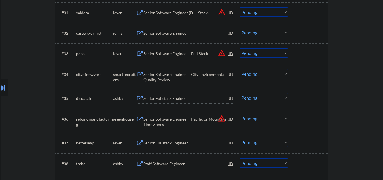
click at [178, 101] on div "Senior Fullstack Engineer" at bounding box center [187, 98] width 86 height 6
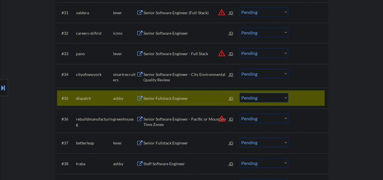
drag, startPoint x: 274, startPoint y: 99, endPoint x: 270, endPoint y: 102, distance: 5.4
click at [274, 99] on select "Choose an option... Pending Applied Excluded (Questions) Excluded (Expired) Exc…" at bounding box center [264, 97] width 49 height 9
click at [240, 93] on select "Choose an option... Pending Applied Excluded (Questions) Excluded (Expired) Exc…" at bounding box center [264, 97] width 49 height 9
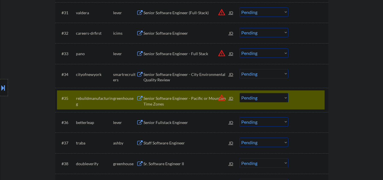
click at [176, 77] on div "Senior Software Engineer - City Environmental Quality Review" at bounding box center [187, 77] width 86 height 11
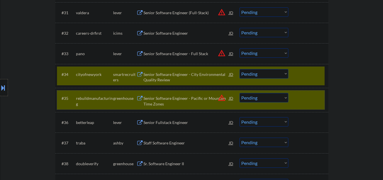
click at [301, 97] on div at bounding box center [309, 98] width 25 height 10
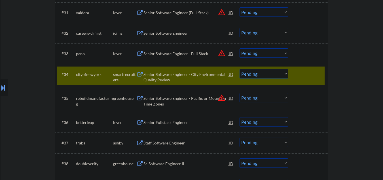
click at [253, 71] on select "Choose an option... Pending Applied Excluded (Questions) Excluded (Expired) Exc…" at bounding box center [264, 73] width 49 height 9
click at [240, 69] on select "Choose an option... Pending Applied Excluded (Questions) Excluded (Expired) Exc…" at bounding box center [264, 73] width 49 height 9
click at [180, 126] on div "Senior Fullstack Engineer" at bounding box center [187, 122] width 86 height 10
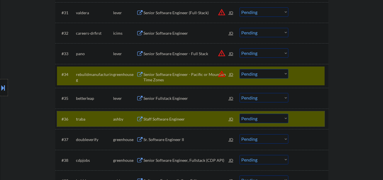
click at [311, 117] on div at bounding box center [309, 119] width 25 height 10
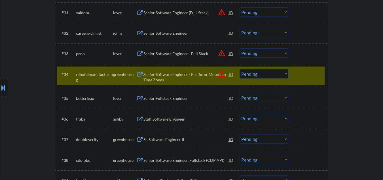
click at [295, 72] on div "#34 rebuildmanufacturing greenhouse Senior Software Engineer - Pacific or Mount…" at bounding box center [191, 75] width 268 height 19
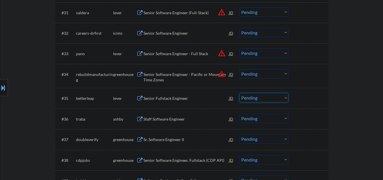
click at [258, 98] on select "Choose an option... Pending Applied Excluded (Questions) Excluded (Expired) Exc…" at bounding box center [264, 97] width 49 height 9
click at [240, 93] on select "Choose an option... Pending Applied Excluded (Questions) Excluded (Expired) Exc…" at bounding box center [264, 97] width 49 height 9
click at [171, 100] on div "Staff Software Engineer" at bounding box center [187, 98] width 86 height 6
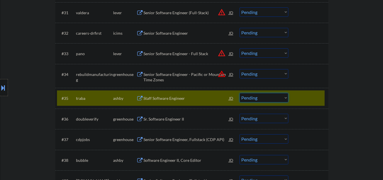
click at [275, 98] on select "Choose an option... Pending Applied Excluded (Questions) Excluded (Expired) Exc…" at bounding box center [264, 97] width 49 height 9
click at [240, 93] on select "Choose an option... Pending Applied Excluded (Questions) Excluded (Expired) Exc…" at bounding box center [264, 97] width 49 height 9
click at [160, 119] on div "Sr. Software Engineer II" at bounding box center [187, 119] width 86 height 6
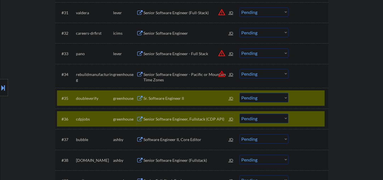
click at [313, 122] on div at bounding box center [309, 119] width 25 height 10
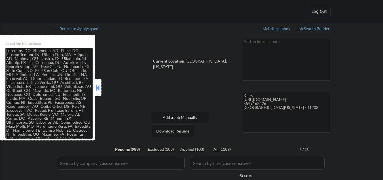
select select ""pending""
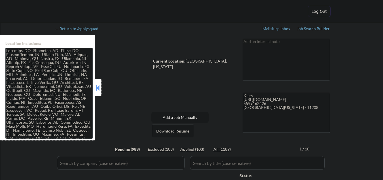
select select ""pending""
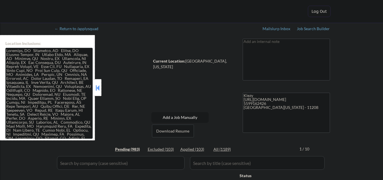
select select ""pending""
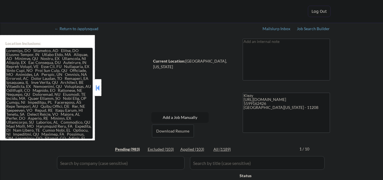
select select ""pending""
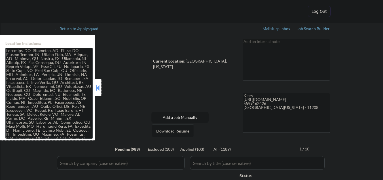
select select ""pending""
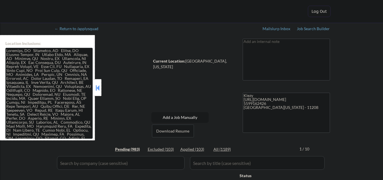
select select ""pending""
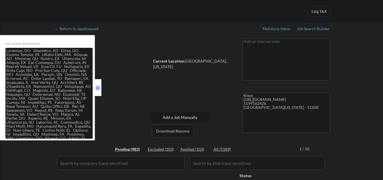
select select ""pending""
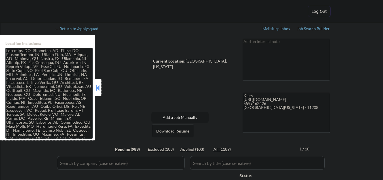
select select ""pending""
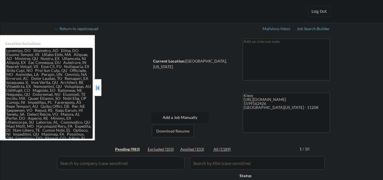
select select ""pending""
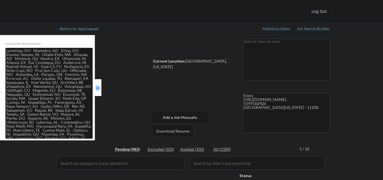
select select ""pending""
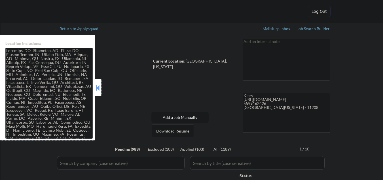
select select ""pending""
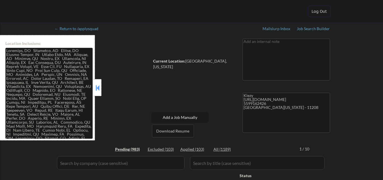
select select ""pending""
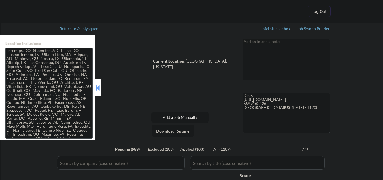
select select ""pending""
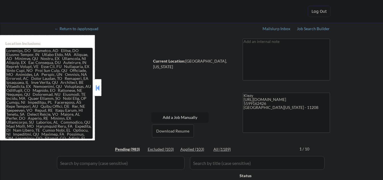
select select ""pending""
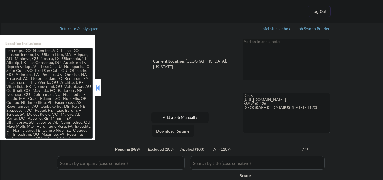
select select ""pending""
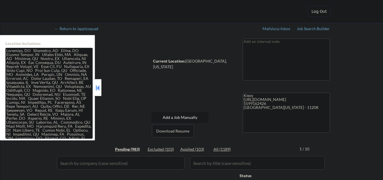
select select ""pending""
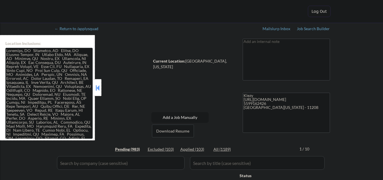
select select ""pending""
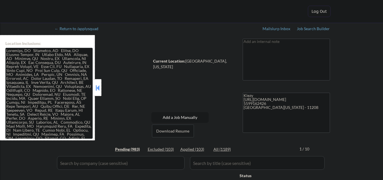
select select ""pending""
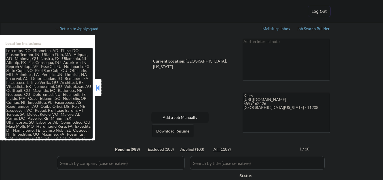
select select ""pending""
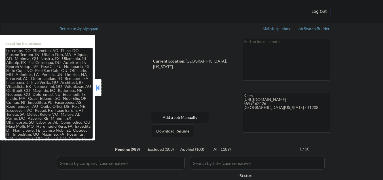
select select ""pending""
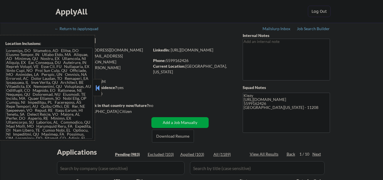
click at [98, 88] on button at bounding box center [98, 87] width 6 height 9
select select ""pending""
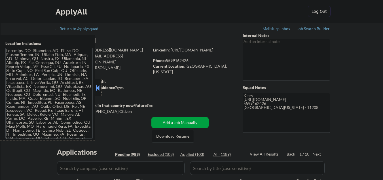
select select ""pending""
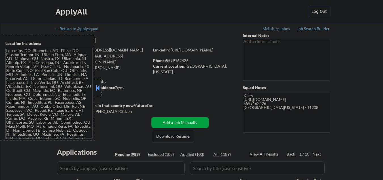
select select ""pending""
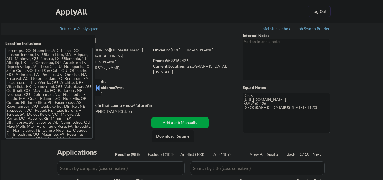
select select ""pending""
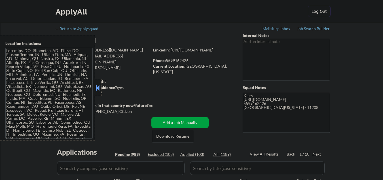
select select ""pending""
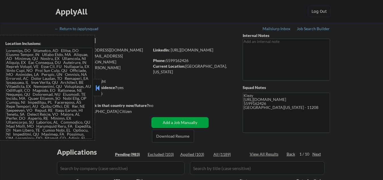
select select ""pending""
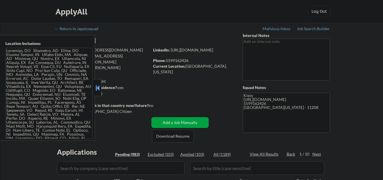
select select ""pending""
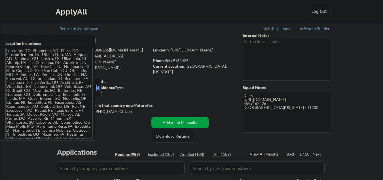
select select ""pending""
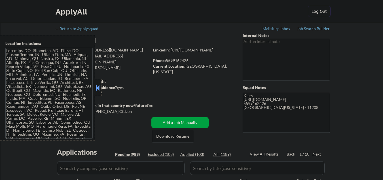
select select ""pending""
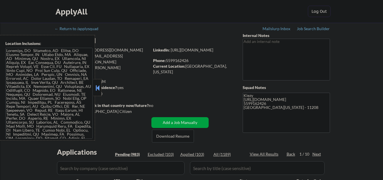
select select ""pending""
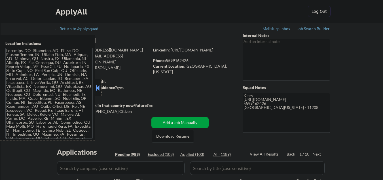
select select ""pending""
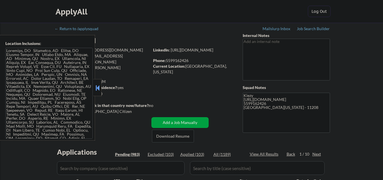
select select ""pending""
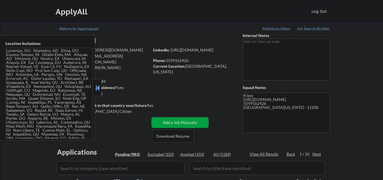
select select ""pending""
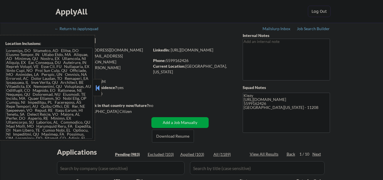
select select ""pending""
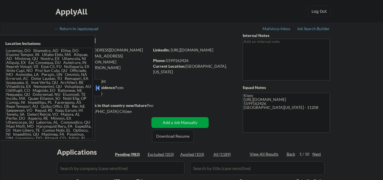
select select ""pending""
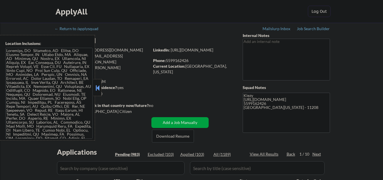
select select ""pending""
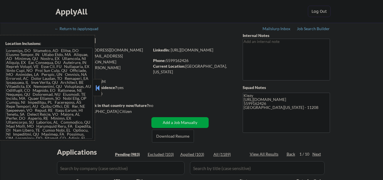
select select ""pending""
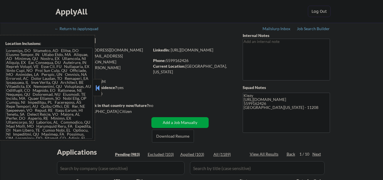
select select ""pending""
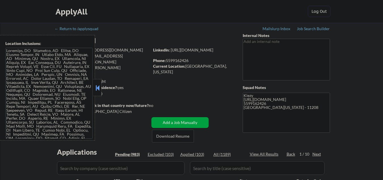
select select ""pending""
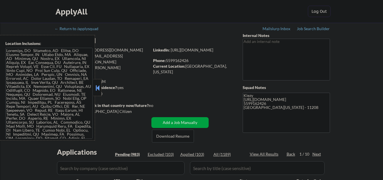
select select ""pending""
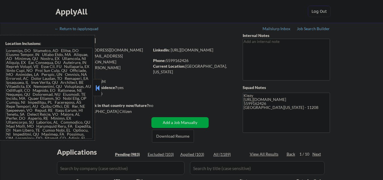
select select ""pending""
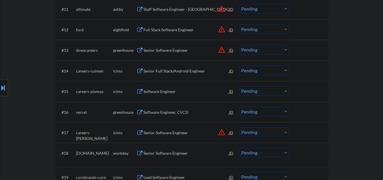
scroll to position [416, 0]
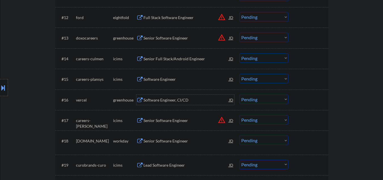
click at [168, 100] on div "Software Engineer, CI/CD" at bounding box center [187, 100] width 86 height 6
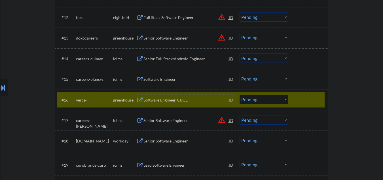
click at [252, 101] on select "Choose an option... Pending Applied Excluded (Questions) Excluded (Expired) Exc…" at bounding box center [264, 99] width 49 height 9
click at [240, 95] on select "Choose an option... Pending Applied Excluded (Questions) Excluded (Expired) Exc…" at bounding box center [264, 99] width 49 height 9
select select ""pending""
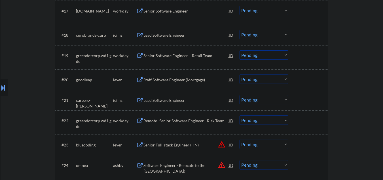
scroll to position [530, 0]
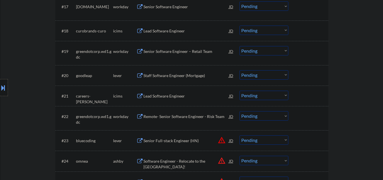
click at [152, 75] on div "Staff Software Engineer (Mortgage)" at bounding box center [187, 76] width 86 height 6
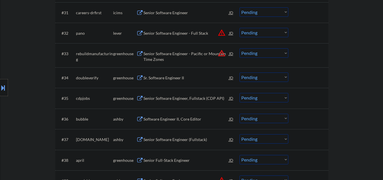
scroll to position [871, 0]
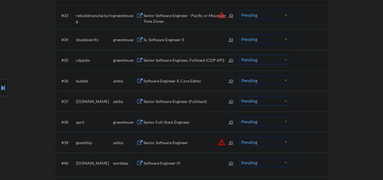
click at [156, 61] on div "Senior Software Engineer, Fullstack (CDP API)" at bounding box center [187, 60] width 86 height 6
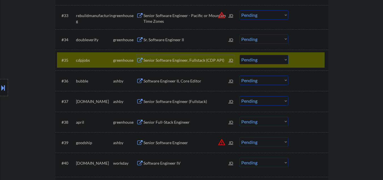
click at [160, 58] on div "Senior Software Engineer, Fullstack (CDP API)" at bounding box center [187, 60] width 86 height 6
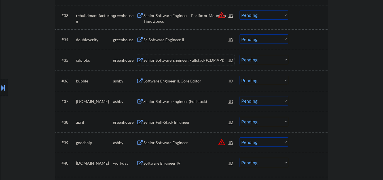
click at [255, 60] on select "Choose an option... Pending Applied Excluded (Questions) Excluded (Expired) Exc…" at bounding box center [264, 59] width 49 height 9
click at [240, 55] on select "Choose an option... Pending Applied Excluded (Questions) Excluded (Expired) Exc…" at bounding box center [264, 59] width 49 height 9
click at [154, 79] on div "Software Engineer II, Core Editor" at bounding box center [187, 81] width 86 height 6
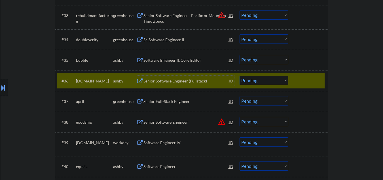
click at [310, 87] on div "#36 puzzle.io ashby Senior Software Engineer (Fullstack) JD Choose an option...…" at bounding box center [191, 80] width 268 height 15
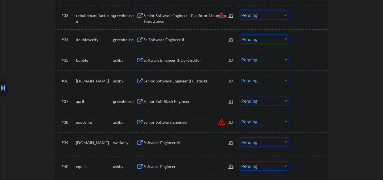
click at [263, 60] on select "Choose an option... Pending Applied Excluded (Questions) Excluded (Expired) Exc…" at bounding box center [264, 59] width 49 height 9
click at [240, 55] on select "Choose an option... Pending Applied Excluded (Questions) Excluded (Expired) Exc…" at bounding box center [264, 59] width 49 height 9
click at [186, 79] on div "Senior Software Engineer (Fullstack)" at bounding box center [187, 81] width 86 height 6
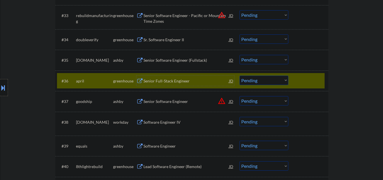
click at [309, 78] on div at bounding box center [309, 80] width 25 height 10
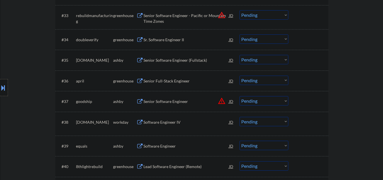
click at [264, 60] on select "Choose an option... Pending Applied Excluded (Questions) Excluded (Expired) Exc…" at bounding box center [264, 59] width 49 height 9
click at [240, 55] on select "Choose an option... Pending Applied Excluded (Questions) Excluded (Expired) Exc…" at bounding box center [264, 59] width 49 height 9
click at [173, 79] on div "Senior Full-Stack Engineer" at bounding box center [187, 81] width 86 height 6
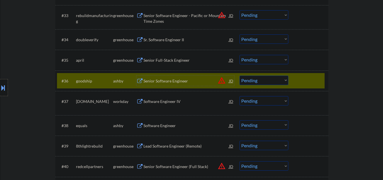
drag, startPoint x: 295, startPoint y: 76, endPoint x: 285, endPoint y: 71, distance: 10.8
click at [295, 76] on div "#36 goodship ashby Senior Software Engineer JD warning_amber Choose an option..…" at bounding box center [191, 80] width 268 height 15
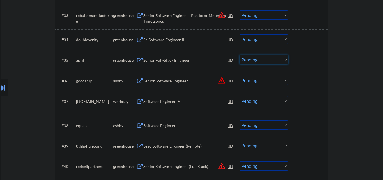
click at [258, 58] on select "Choose an option... Pending Applied Excluded (Questions) Excluded (Expired) Exc…" at bounding box center [264, 59] width 49 height 9
click at [240, 55] on select "Choose an option... Pending Applied Excluded (Questions) Excluded (Expired) Exc…" at bounding box center [264, 59] width 49 height 9
select select ""pending""
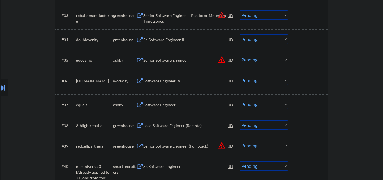
scroll to position [908, 0]
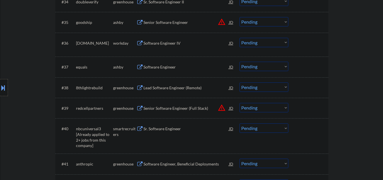
click at [159, 66] on div "Software Engineer" at bounding box center [187, 67] width 86 height 6
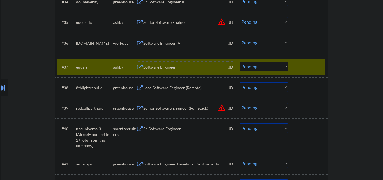
click at [266, 64] on select "Choose an option... Pending Applied Excluded (Questions) Excluded (Expired) Exc…" at bounding box center [264, 66] width 49 height 9
click at [240, 62] on select "Choose an option... Pending Applied Excluded (Questions) Excluded (Expired) Exc…" at bounding box center [264, 66] width 49 height 9
click at [185, 88] on div "Lead Software Engineer (Remote)" at bounding box center [187, 88] width 86 height 6
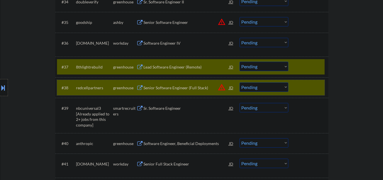
drag, startPoint x: 309, startPoint y: 89, endPoint x: 289, endPoint y: 14, distance: 77.8
click at [309, 89] on div at bounding box center [309, 87] width 25 height 10
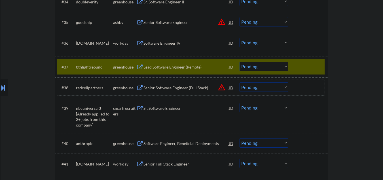
click at [250, 69] on select "Choose an option... Pending Applied Excluded (Questions) Excluded (Expired) Exc…" at bounding box center [264, 66] width 49 height 9
click at [240, 62] on select "Choose an option... Pending Applied Excluded (Questions) Excluded (Expired) Exc…" at bounding box center [264, 66] width 49 height 9
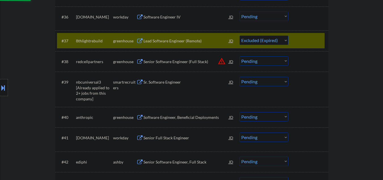
scroll to position [946, 0]
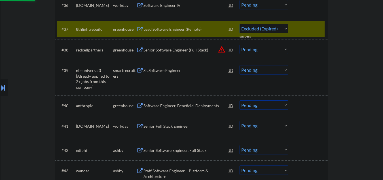
select select ""pending""
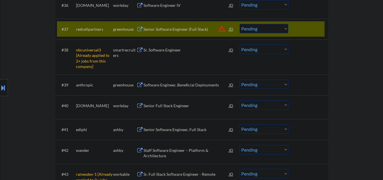
click at [306, 28] on div at bounding box center [309, 29] width 25 height 10
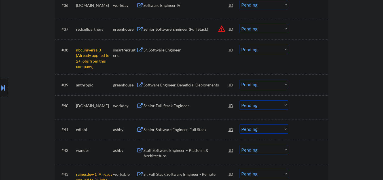
click at [251, 52] on select "Choose an option... Pending Applied Excluded (Questions) Excluded (Expired) Exc…" at bounding box center [264, 49] width 49 height 9
click at [240, 45] on select "Choose an option... Pending Applied Excluded (Questions) Excluded (Expired) Exc…" at bounding box center [264, 49] width 49 height 9
click at [153, 87] on div "Software Engineer, Beneficial Deployments" at bounding box center [187, 85] width 86 height 6
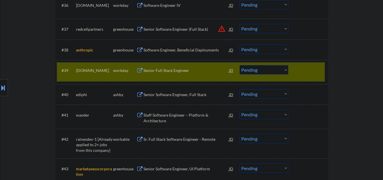
click at [304, 74] on div at bounding box center [309, 70] width 25 height 10
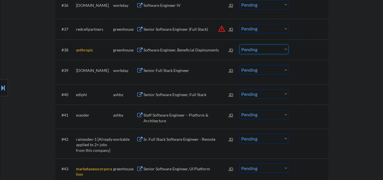
click at [248, 48] on select "Choose an option... Pending Applied Excluded (Questions) Excluded (Expired) Exc…" at bounding box center [264, 49] width 49 height 9
click at [240, 45] on select "Choose an option... Pending Applied Excluded (Questions) Excluded (Expired) Exc…" at bounding box center [264, 49] width 49 height 9
click at [151, 92] on div "Senior Software Engineer, Full Stack" at bounding box center [187, 95] width 86 height 6
select select ""pending""
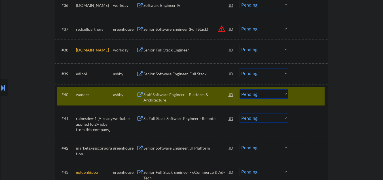
click at [258, 98] on select "Choose an option... Pending Applied Excluded (Questions) Excluded (Expired) Exc…" at bounding box center [264, 93] width 49 height 9
click at [240, 89] on select "Choose an option... Pending Applied Excluded (Questions) Excluded (Expired) Exc…" at bounding box center [264, 93] width 49 height 9
click at [168, 75] on div "Senior Software Engineer, Full Stack" at bounding box center [187, 74] width 86 height 6
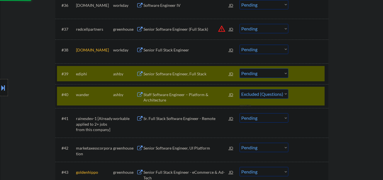
select select ""pending""
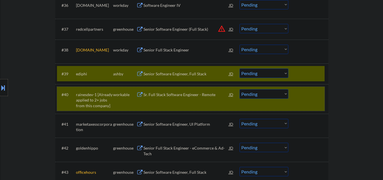
drag, startPoint x: 302, startPoint y: 92, endPoint x: 290, endPoint y: 24, distance: 69.7
click at [302, 93] on div at bounding box center [309, 94] width 25 height 10
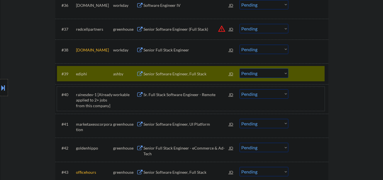
drag, startPoint x: 249, startPoint y: 73, endPoint x: 250, endPoint y: 77, distance: 4.3
click at [249, 73] on select "Choose an option... Pending Applied Excluded (Questions) Excluded (Expired) Exc…" at bounding box center [264, 72] width 49 height 9
click at [240, 68] on select "Choose an option... Pending Applied Excluded (Questions) Excluded (Expired) Exc…" at bounding box center [264, 72] width 49 height 9
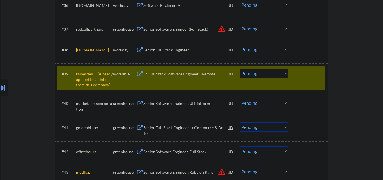
click at [244, 72] on select "Choose an option... Pending Applied Excluded (Questions) Excluded (Expired) Exc…" at bounding box center [264, 72] width 49 height 9
click at [240, 68] on select "Choose an option... Pending Applied Excluded (Questions) Excluded (Expired) Exc…" at bounding box center [264, 72] width 49 height 9
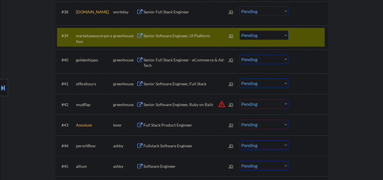
click at [186, 38] on div "Senior Software Engineer, UI Platform" at bounding box center [187, 36] width 86 height 6
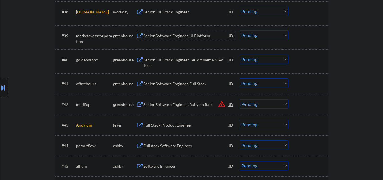
click at [250, 36] on select "Choose an option... Pending Applied Excluded (Questions) Excluded (Expired) Exc…" at bounding box center [264, 34] width 49 height 9
click at [240, 30] on select "Choose an option... Pending Applied Excluded (Questions) Excluded (Expired) Exc…" at bounding box center [264, 34] width 49 height 9
click at [175, 60] on div "Senior Full Stack Engineer - eCommerce & Ad-Tech" at bounding box center [187, 62] width 86 height 11
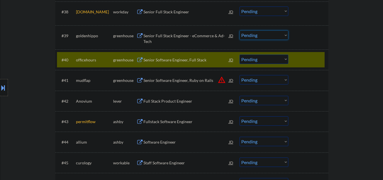
click at [270, 38] on select "Choose an option... Pending Applied Excluded (Questions) Excluded (Expired) Exc…" at bounding box center [264, 34] width 49 height 9
click at [240, 30] on select "Choose an option... Pending Applied Excluded (Questions) Excluded (Expired) Exc…" at bounding box center [264, 34] width 49 height 9
click at [192, 64] on div "Senior Software Engineer, Full Stack" at bounding box center [187, 59] width 86 height 10
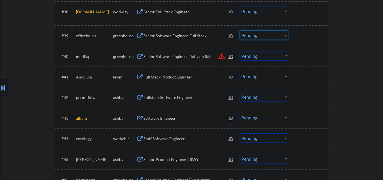
click at [249, 37] on select "Choose an option... Pending Applied Excluded (Questions) Excluded (Expired) Exc…" at bounding box center [264, 34] width 49 height 9
click at [240, 30] on select "Choose an option... Pending Applied Excluded (Questions) Excluded (Expired) Exc…" at bounding box center [264, 34] width 49 height 9
click at [170, 75] on div "Full Stack Product Engineer" at bounding box center [187, 77] width 86 height 6
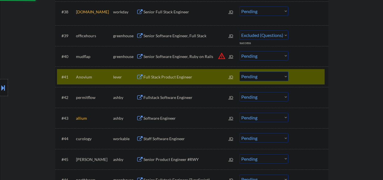
select select ""pending""
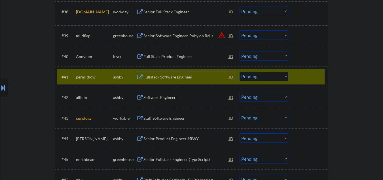
click at [294, 77] on div "#41 permitflow ashby Fullstack Software Engineer JD warning_amber Choose an opt…" at bounding box center [191, 76] width 268 height 15
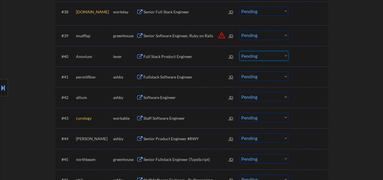
drag, startPoint x: 248, startPoint y: 56, endPoint x: 250, endPoint y: 57, distance: 2.9
click at [248, 56] on select "Choose an option... Pending Applied Excluded (Questions) Excluded (Expired) Exc…" at bounding box center [264, 55] width 49 height 9
click at [240, 51] on select "Choose an option... Pending Applied Excluded (Questions) Excluded (Expired) Exc…" at bounding box center [264, 55] width 49 height 9
click at [169, 77] on div "Fullstack Software Engineer" at bounding box center [187, 77] width 86 height 6
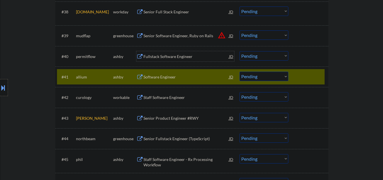
click at [171, 55] on div "Fullstack Software Engineer" at bounding box center [187, 57] width 86 height 6
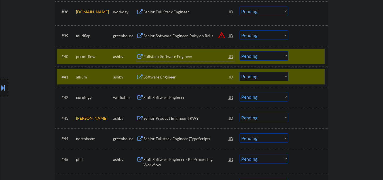
click at [313, 83] on div "#41 allium ashby Software Engineer JD warning_amber Choose an option... Pending…" at bounding box center [191, 76] width 268 height 15
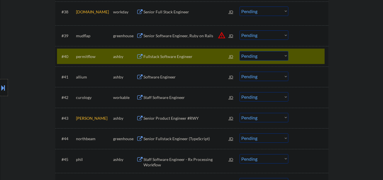
drag, startPoint x: 261, startPoint y: 55, endPoint x: 262, endPoint y: 60, distance: 4.8
click at [261, 55] on select "Choose an option... Pending Applied Excluded (Questions) Excluded (Expired) Exc…" at bounding box center [264, 55] width 49 height 9
click at [240, 51] on select "Choose an option... Pending Applied Excluded (Questions) Excluded (Expired) Exc…" at bounding box center [264, 55] width 49 height 9
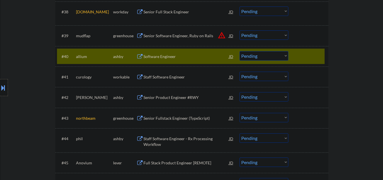
click at [169, 57] on div "Software Engineer" at bounding box center [187, 57] width 86 height 6
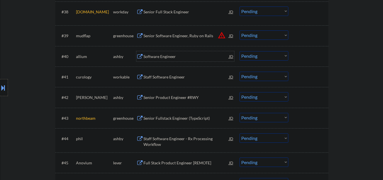
click at [259, 57] on select "Choose an option... Pending Applied Excluded (Questions) Excluded (Expired) Exc…" at bounding box center [264, 55] width 49 height 9
click at [240, 51] on select "Choose an option... Pending Applied Excluded (Questions) Excluded (Expired) Exc…" at bounding box center [264, 55] width 49 height 9
click at [159, 76] on div "Staff Software Engineer" at bounding box center [187, 77] width 86 height 6
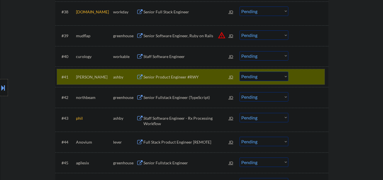
click at [289, 79] on div "#41 gitty ashby Senior Product Engineer #RWY JD warning_amber Choose an option.…" at bounding box center [191, 76] width 268 height 15
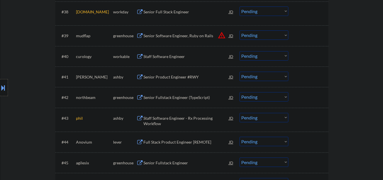
click at [251, 56] on select "Choose an option... Pending Applied Excluded (Questions) Excluded (Expired) Exc…" at bounding box center [264, 55] width 49 height 9
click at [240, 51] on select "Choose an option... Pending Applied Excluded (Questions) Excluded (Expired) Exc…" at bounding box center [264, 55] width 49 height 9
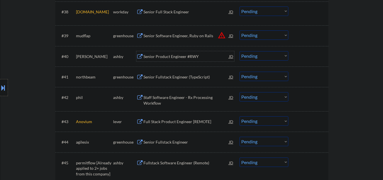
click at [175, 54] on div "Senior Product Engineer #RWY" at bounding box center [187, 57] width 86 height 6
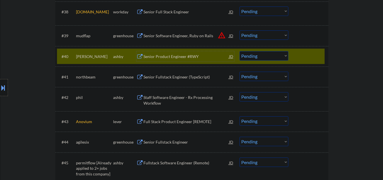
click at [249, 55] on select "Choose an option... Pending Applied Excluded (Questions) Excluded (Expired) Exc…" at bounding box center [264, 55] width 49 height 9
click at [240, 51] on select "Choose an option... Pending Applied Excluded (Questions) Excluded (Expired) Exc…" at bounding box center [264, 55] width 49 height 9
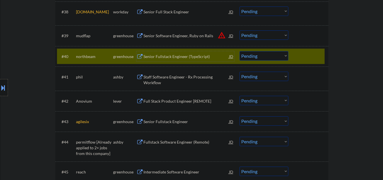
click at [175, 59] on div "Senior Fullstack Engineer (TypeScript)" at bounding box center [187, 57] width 86 height 6
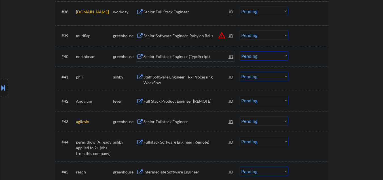
click at [179, 58] on div "Senior Fullstack Engineer (TypeScript)" at bounding box center [187, 57] width 86 height 6
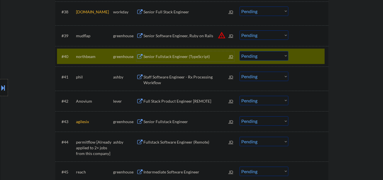
drag, startPoint x: 248, startPoint y: 56, endPoint x: 249, endPoint y: 60, distance: 4.5
click at [248, 56] on select "Choose an option... Pending Applied Excluded (Questions) Excluded (Expired) Exc…" at bounding box center [264, 55] width 49 height 9
click at [240, 51] on select "Choose an option... Pending Applied Excluded (Questions) Excluded (Expired) Exc…" at bounding box center [264, 55] width 49 height 9
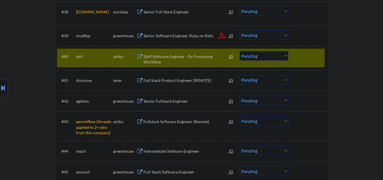
click at [175, 58] on div "Staff Software Engineer - Rx Processing Workflow" at bounding box center [187, 59] width 86 height 11
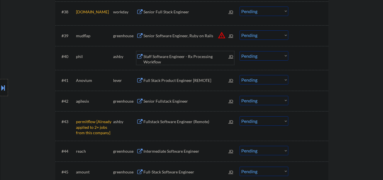
click at [255, 58] on select "Choose an option... Pending Applied Excluded (Questions) Excluded (Expired) Exc…" at bounding box center [264, 55] width 49 height 9
click at [240, 51] on select "Choose an option... Pending Applied Excluded (Questions) Excluded (Expired) Exc…" at bounding box center [264, 55] width 49 height 9
click at [177, 81] on div "Full Stack Product Engineer [REMOTE]" at bounding box center [187, 80] width 86 height 6
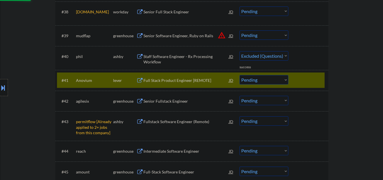
select select ""pending""
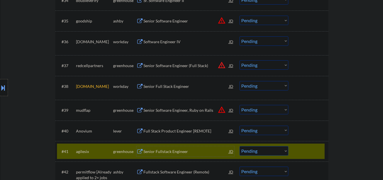
scroll to position [908, 0]
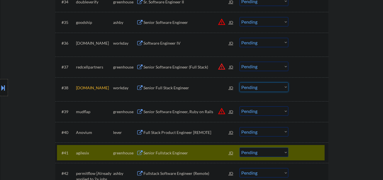
click at [252, 89] on select "Choose an option... Pending Applied Excluded (Questions) Excluded (Expired) Exc…" at bounding box center [264, 86] width 49 height 9
click at [240, 82] on select "Choose an option... Pending Applied Excluded (Questions) Excluded (Expired) Exc…" at bounding box center [264, 86] width 49 height 9
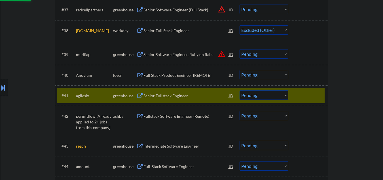
scroll to position [984, 0]
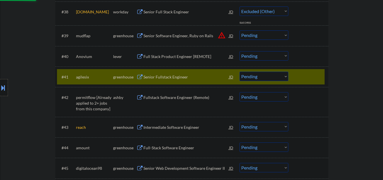
select select ""pending""
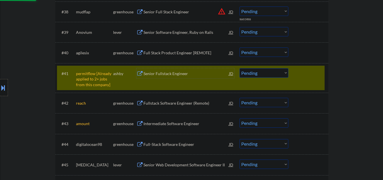
click at [161, 76] on div "Senior Fullstack Engineer" at bounding box center [187, 74] width 86 height 6
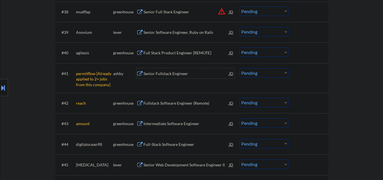
scroll to position [908, 0]
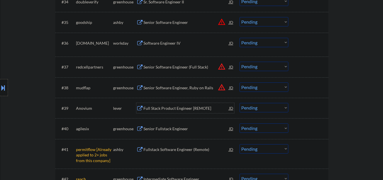
click at [158, 106] on div "Full Stack Product Engineer [REMOTE]" at bounding box center [187, 108] width 86 height 6
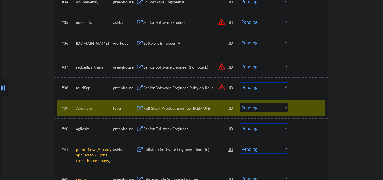
click at [269, 111] on select "Choose an option... Pending Applied Excluded (Questions) Excluded (Expired) Exc…" at bounding box center [264, 107] width 49 height 9
click at [240, 103] on select "Choose an option... Pending Applied Excluded (Questions) Excluded (Expired) Exc…" at bounding box center [264, 107] width 49 height 9
click at [155, 133] on div "Senior Fullstack Engineer" at bounding box center [187, 128] width 86 height 10
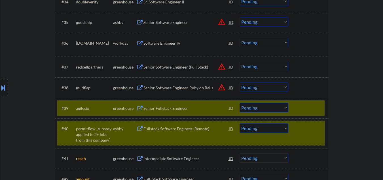
drag, startPoint x: 312, startPoint y: 133, endPoint x: 283, endPoint y: 119, distance: 32.1
click at [311, 133] on div at bounding box center [309, 128] width 25 height 10
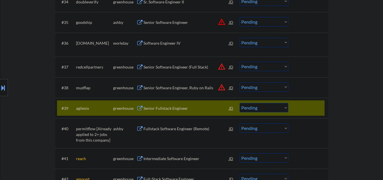
click at [269, 110] on select "Choose an option... Pending Applied Excluded (Questions) Excluded (Expired) Exc…" at bounding box center [264, 107] width 49 height 9
click at [240, 103] on select "Choose an option... Pending Applied Excluded (Questions) Excluded (Expired) Exc…" at bounding box center [264, 107] width 49 height 9
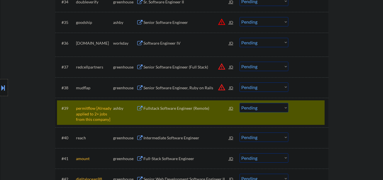
click at [246, 108] on select "Choose an option... Pending Applied Excluded (Questions) Excluded (Expired) Exc…" at bounding box center [264, 107] width 49 height 9
click at [240, 103] on select "Choose an option... Pending Applied Excluded (Questions) Excluded (Expired) Exc…" at bounding box center [264, 107] width 49 height 9
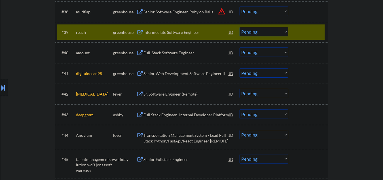
scroll to position [946, 0]
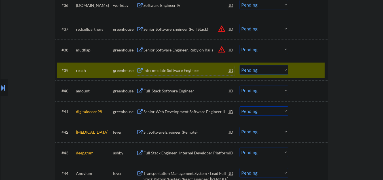
click at [168, 72] on div "Intermediate Software Engineer" at bounding box center [187, 71] width 86 height 6
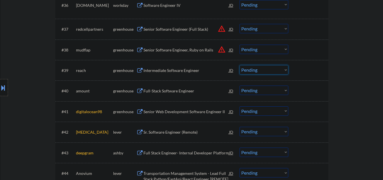
click at [252, 74] on select "Choose an option... Pending Applied Excluded (Questions) Excluded (Expired) Exc…" at bounding box center [264, 69] width 49 height 9
click at [240, 65] on select "Choose an option... Pending Applied Excluded (Questions) Excluded (Expired) Exc…" at bounding box center [264, 69] width 49 height 9
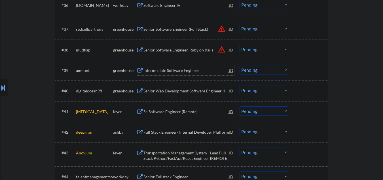
click at [166, 69] on div "Intermediate Software Engineer" at bounding box center [187, 71] width 86 height 6
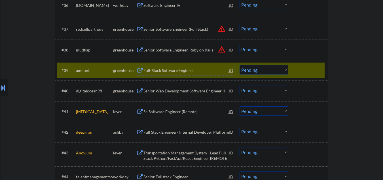
click at [269, 76] on div "#39 amount greenhouse Full-Stack Software Engineer JD warning_amber Choose an o…" at bounding box center [191, 69] width 268 height 15
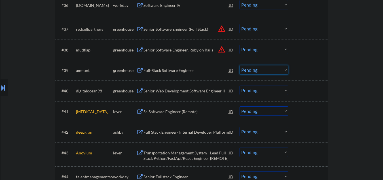
click at [265, 70] on select "Choose an option... Pending Applied Excluded (Questions) Excluded (Expired) Exc…" at bounding box center [264, 69] width 49 height 9
click at [240, 65] on select "Choose an option... Pending Applied Excluded (Questions) Excluded (Expired) Exc…" at bounding box center [264, 69] width 49 height 9
click at [165, 90] on div "Senior Web Development Software Engineer II" at bounding box center [187, 91] width 86 height 6
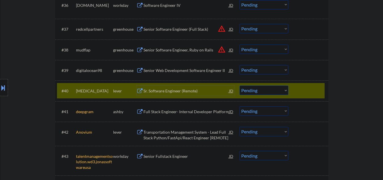
click at [184, 92] on div "Sr. Software Engineer (Remote)" at bounding box center [187, 91] width 86 height 6
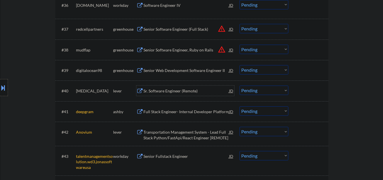
click at [184, 71] on div "Senior Web Development Software Engineer II" at bounding box center [187, 71] width 86 height 6
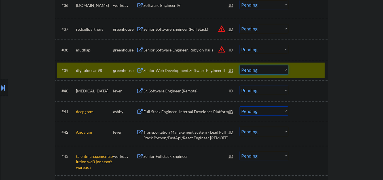
click at [254, 71] on select "Choose an option... Pending Applied Excluded (Questions) Excluded (Expired) Exc…" at bounding box center [264, 69] width 49 height 9
click at [240, 65] on select "Choose an option... Pending Applied Excluded (Questions) Excluded (Expired) Exc…" at bounding box center [264, 69] width 49 height 9
select select ""pending""
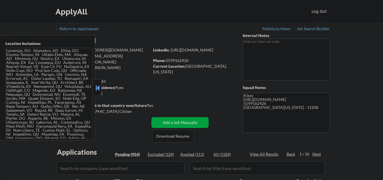
click at [98, 84] on button at bounding box center [98, 87] width 6 height 9
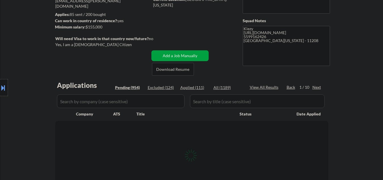
scroll to position [76, 0]
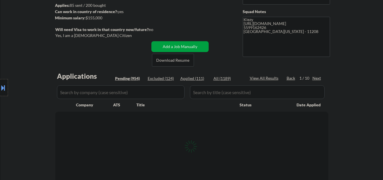
select select ""pending""
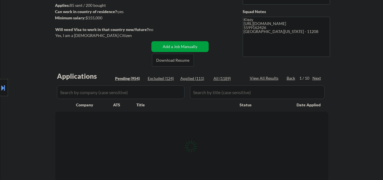
select select ""pending""
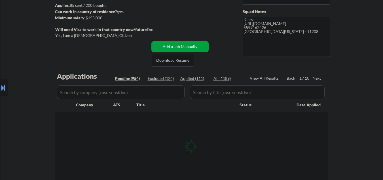
select select ""pending""
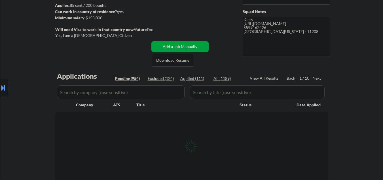
select select ""pending""
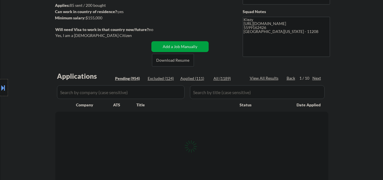
select select ""pending""
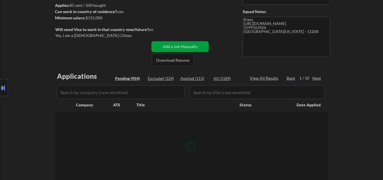
select select ""pending""
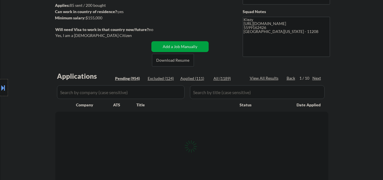
select select ""pending""
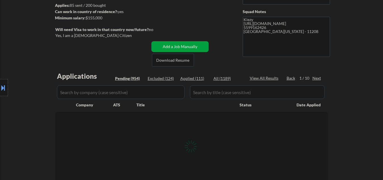
select select ""pending""
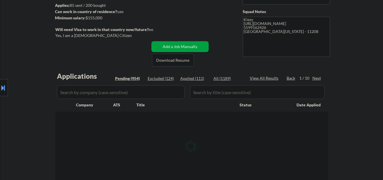
select select ""pending""
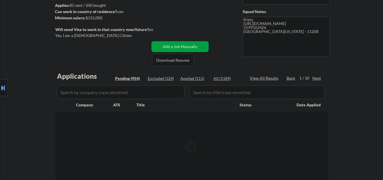
select select ""pending""
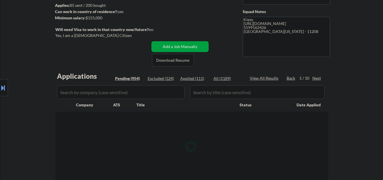
select select ""pending""
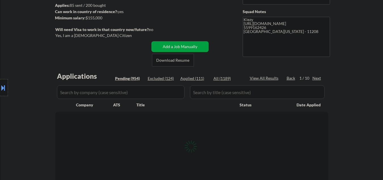
select select ""pending""
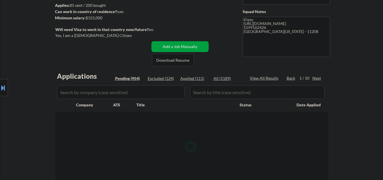
select select ""pending""
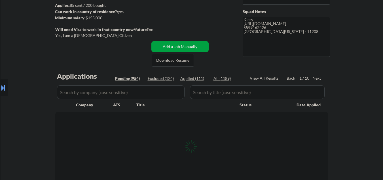
select select ""pending""
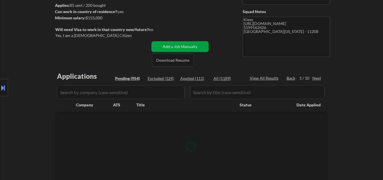
select select ""pending""
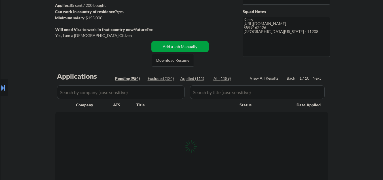
select select ""pending""
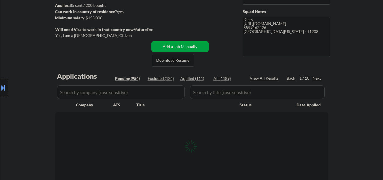
select select ""pending""
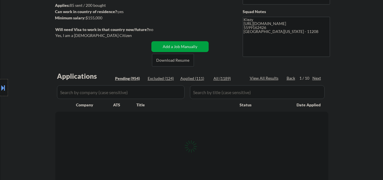
select select ""pending""
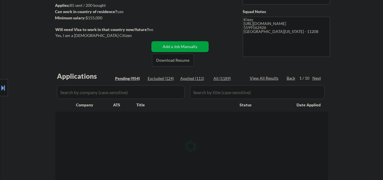
select select ""pending""
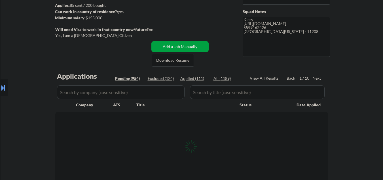
select select ""pending""
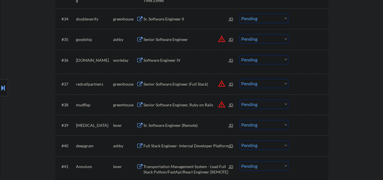
scroll to position [908, 0]
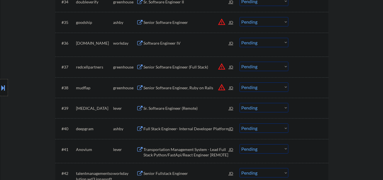
click at [173, 108] on div "Sr. Software Engineer (Remote)" at bounding box center [187, 108] width 86 height 6
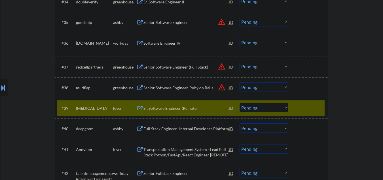
drag, startPoint x: 243, startPoint y: 106, endPoint x: 249, endPoint y: 110, distance: 6.8
click at [244, 106] on select "Choose an option... Pending Applied Excluded (Questions) Excluded (Expired) Exc…" at bounding box center [264, 107] width 49 height 9
click at [240, 103] on select "Choose an option... Pending Applied Excluded (Questions) Excluded (Expired) Exc…" at bounding box center [264, 107] width 49 height 9
click at [171, 131] on div "Full Stack Engineer- Internal Developer Platform" at bounding box center [187, 129] width 86 height 6
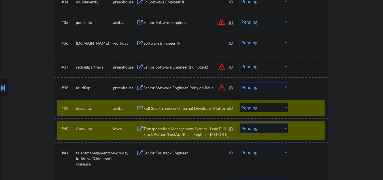
click at [301, 129] on div at bounding box center [309, 128] width 25 height 10
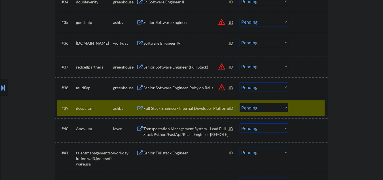
click at [180, 107] on div "Full Stack Engineer- Internal Developer Platform" at bounding box center [187, 108] width 86 height 6
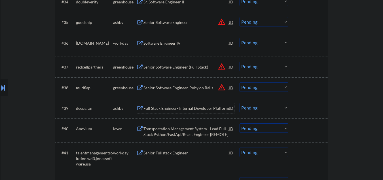
click at [260, 109] on select "Choose an option... Pending Applied Excluded (Questions) Excluded (Expired) Exc…" at bounding box center [264, 107] width 49 height 9
click at [240, 103] on select "Choose an option... Pending Applied Excluded (Questions) Excluded (Expired) Exc…" at bounding box center [264, 107] width 49 height 9
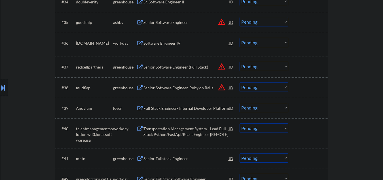
click at [159, 108] on div "Full Stack Engineer- Internal Developer Platform" at bounding box center [187, 108] width 86 height 6
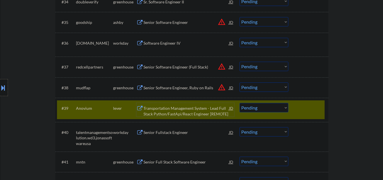
click at [253, 110] on select "Choose an option... Pending Applied Excluded (Questions) Excluded (Expired) Exc…" at bounding box center [264, 107] width 49 height 9
click at [240, 103] on select "Choose an option... Pending Applied Excluded (Questions) Excluded (Expired) Exc…" at bounding box center [264, 107] width 49 height 9
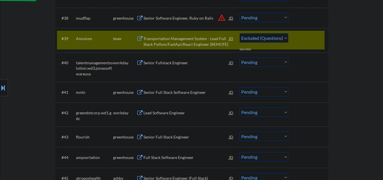
scroll to position [984, 0]
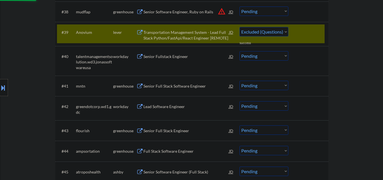
select select ""pending""
click at [154, 88] on div "#41 mntn greenhouse Senior Full Stack Software Engineer JD Choose an option... …" at bounding box center [191, 85] width 268 height 15
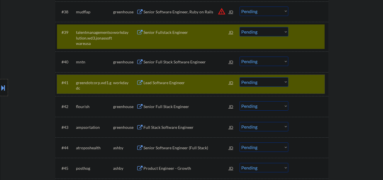
click at [296, 30] on div "#39 talentmanagementsolution.wd3.jonassoftwareusa workday Senior Fullstack Engi…" at bounding box center [191, 36] width 268 height 24
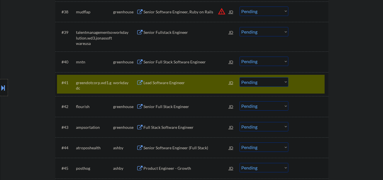
click at [314, 37] on div "#39 talentmanagementsolution.wd3.jonassoftwareusa workday Senior Fullstack Engi…" at bounding box center [191, 36] width 268 height 24
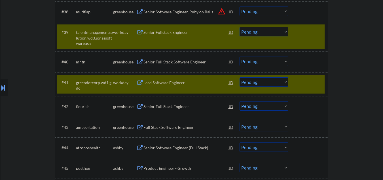
click at [314, 37] on div "#39 talentmanagementsolution.wd3.jonassoftwareusa workday Senior Fullstack Engi…" at bounding box center [191, 36] width 268 height 24
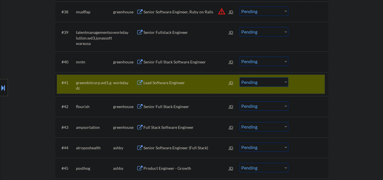
click at [305, 80] on div at bounding box center [309, 82] width 25 height 10
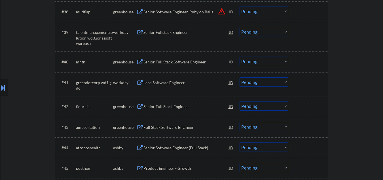
click at [174, 63] on div "Senior Full Stack Software Engineer" at bounding box center [187, 62] width 86 height 6
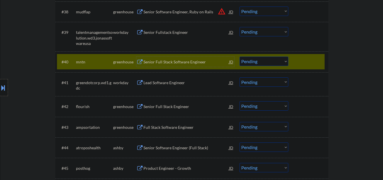
click at [253, 61] on select "Choose an option... Pending Applied Excluded (Questions) Excluded (Expired) Exc…" at bounding box center [264, 60] width 49 height 9
click at [240, 56] on select "Choose an option... Pending Applied Excluded (Questions) Excluded (Expired) Exc…" at bounding box center [264, 60] width 49 height 9
select select ""pending""
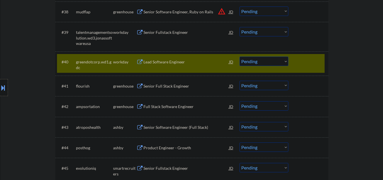
click at [301, 63] on div at bounding box center [309, 61] width 25 height 10
click at [161, 87] on div "Senior Full Stack Engineer" at bounding box center [187, 86] width 86 height 6
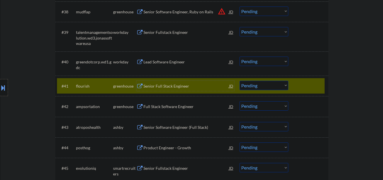
click at [297, 83] on div at bounding box center [309, 86] width 25 height 10
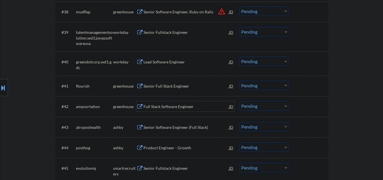
click at [174, 103] on div "Full Stack Software Engineer" at bounding box center [187, 106] width 86 height 10
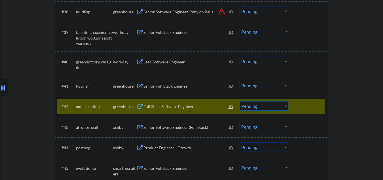
click at [272, 104] on select "Choose an option... Pending Applied Excluded (Questions) Excluded (Expired) Exc…" at bounding box center [264, 105] width 49 height 9
click at [240, 101] on select "Choose an option... Pending Applied Excluded (Questions) Excluded (Expired) Exc…" at bounding box center [264, 105] width 49 height 9
click at [171, 129] on div "Senior Software Engineer (Full Stack)" at bounding box center [187, 127] width 86 height 6
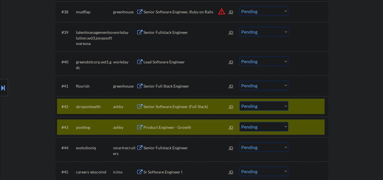
drag, startPoint x: 299, startPoint y: 130, endPoint x: 282, endPoint y: 120, distance: 20.6
click at [299, 129] on div at bounding box center [309, 127] width 25 height 10
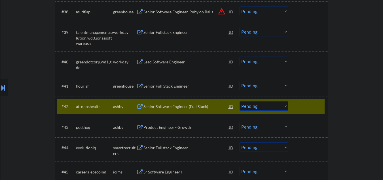
click at [268, 109] on select "Choose an option... Pending Applied Excluded (Questions) Excluded (Expired) Exc…" at bounding box center [264, 105] width 49 height 9
click at [240, 101] on select "Choose an option... Pending Applied Excluded (Questions) Excluded (Expired) Exc…" at bounding box center [264, 105] width 49 height 9
click at [167, 127] on div "Product Engineer - Growth" at bounding box center [187, 127] width 86 height 6
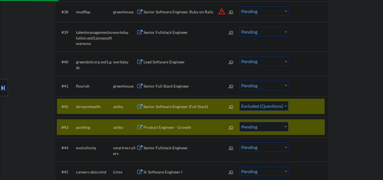
click at [299, 123] on div at bounding box center [309, 127] width 25 height 10
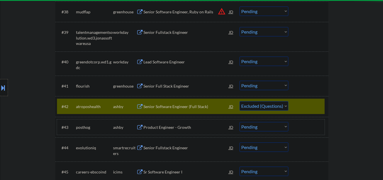
click at [261, 128] on select "Choose an option... Pending Applied Excluded (Questions) Excluded (Expired) Exc…" at bounding box center [264, 126] width 49 height 9
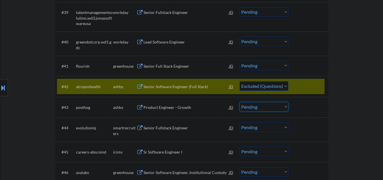
scroll to position [1022, 0]
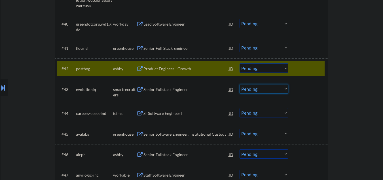
click at [254, 70] on select "Choose an option... Pending Applied Excluded (Questions) Excluded (Expired) Exc…" at bounding box center [264, 67] width 49 height 9
click at [240, 63] on select "Choose an option... Pending Applied Excluded (Questions) Excluded (Expired) Exc…" at bounding box center [264, 67] width 49 height 9
click at [183, 88] on div "Senior Fullstack Engineer" at bounding box center [187, 90] width 86 height 6
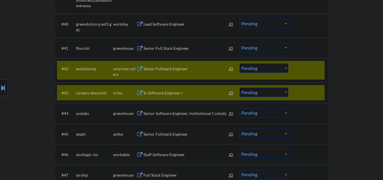
click at [297, 97] on div "#43 careers-ebscoind icims Sr Software Engineer I JD Choose an option... Pendin…" at bounding box center [191, 92] width 268 height 15
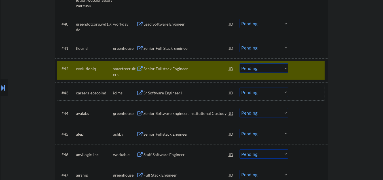
click at [252, 68] on select "Choose an option... Pending Applied Excluded (Questions) Excluded (Expired) Exc…" at bounding box center [264, 67] width 49 height 9
click at [240, 63] on select "Choose an option... Pending Applied Excluded (Questions) Excluded (Expired) Exc…" at bounding box center [264, 67] width 49 height 9
select select ""pending""
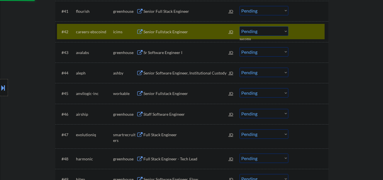
scroll to position [1060, 0]
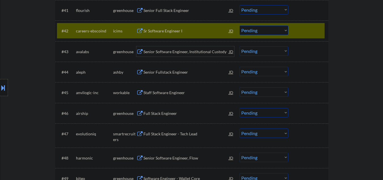
click at [148, 53] on div "Senior Software Engineer, Institutional Custody" at bounding box center [187, 52] width 86 height 6
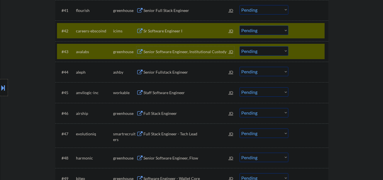
click at [313, 36] on div "#42 careers-ebscoind icims Sr Software Engineer I JD Choose an option... Pendin…" at bounding box center [191, 30] width 268 height 15
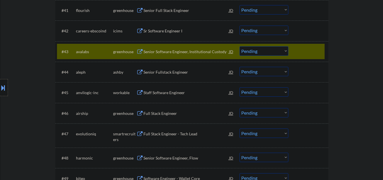
click at [266, 53] on select "Choose an option... Pending Applied Excluded (Questions) Excluded (Expired) Exc…" at bounding box center [264, 50] width 49 height 9
click at [240, 46] on select "Choose an option... Pending Applied Excluded (Questions) Excluded (Expired) Exc…" at bounding box center [264, 50] width 49 height 9
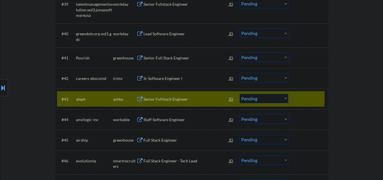
scroll to position [1022, 0]
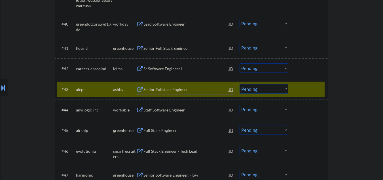
click at [167, 89] on div "Senior Fullstack Engineer" at bounding box center [187, 90] width 86 height 6
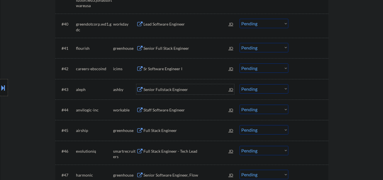
click at [263, 88] on select "Choose an option... Pending Applied Excluded (Questions) Excluded (Expired) Exc…" at bounding box center [264, 88] width 49 height 9
click at [240, 84] on select "Choose an option... Pending Applied Excluded (Questions) Excluded (Expired) Exc…" at bounding box center [264, 88] width 49 height 9
click at [168, 109] on div "Staff Software Engineer" at bounding box center [187, 110] width 86 height 6
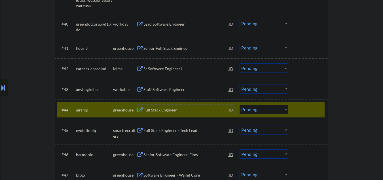
click at [310, 109] on div at bounding box center [309, 109] width 25 height 10
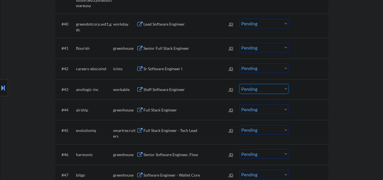
click at [248, 93] on select "Choose an option... Pending Applied Excluded (Questions) Excluded (Expired) Exc…" at bounding box center [264, 88] width 49 height 9
click at [240, 84] on select "Choose an option... Pending Applied Excluded (Questions) Excluded (Expired) Exc…" at bounding box center [264, 88] width 49 height 9
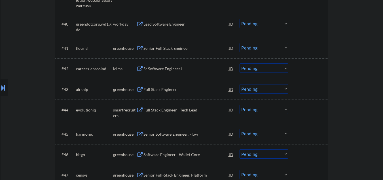
click at [151, 92] on div "Full Stack Engineer" at bounding box center [187, 90] width 86 height 6
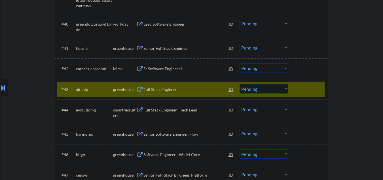
click at [255, 89] on select "Choose an option... Pending Applied Excluded (Questions) Excluded (Expired) Exc…" at bounding box center [264, 88] width 49 height 9
click at [240, 84] on select "Choose an option... Pending Applied Excluded (Questions) Excluded (Expired) Exc…" at bounding box center [264, 88] width 49 height 9
click at [165, 111] on div "Full Stack Engineer - Tech Lead" at bounding box center [187, 110] width 86 height 6
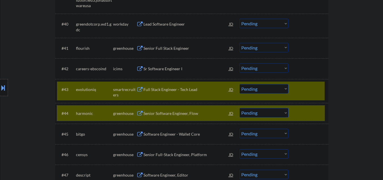
click at [312, 113] on div at bounding box center [309, 113] width 25 height 10
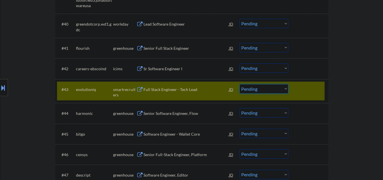
click at [260, 87] on select "Choose an option... Pending Applied Excluded (Questions) Excluded (Expired) Exc…" at bounding box center [264, 88] width 49 height 9
click at [240, 84] on select "Choose an option... Pending Applied Excluded (Questions) Excluded (Expired) Exc…" at bounding box center [264, 88] width 49 height 9
click at [145, 115] on div "Senior Software Engineer, Flow" at bounding box center [187, 113] width 86 height 6
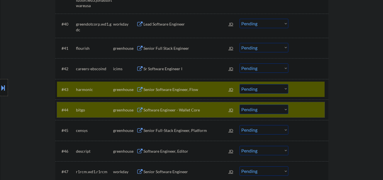
click at [307, 108] on div at bounding box center [309, 109] width 25 height 10
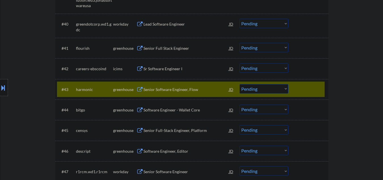
click at [257, 91] on select "Choose an option... Pending Applied Excluded (Questions) Excluded (Expired) Exc…" at bounding box center [264, 88] width 49 height 9
click at [240, 84] on select "Choose an option... Pending Applied Excluded (Questions) Excluded (Expired) Exc…" at bounding box center [264, 88] width 49 height 9
click at [179, 89] on div "Software Engineer - Wallet Core" at bounding box center [187, 90] width 86 height 6
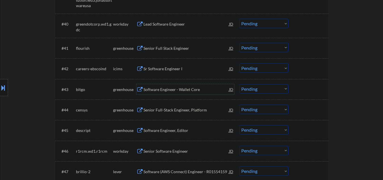
click at [253, 88] on select "Choose an option... Pending Applied Excluded (Questions) Excluded (Expired) Exc…" at bounding box center [264, 88] width 49 height 9
click at [240, 84] on select "Choose an option... Pending Applied Excluded (Questions) Excluded (Expired) Exc…" at bounding box center [264, 88] width 49 height 9
select select ""pending""
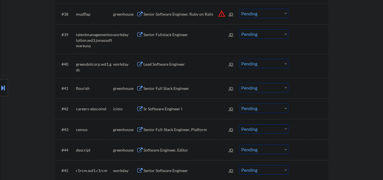
scroll to position [1060, 0]
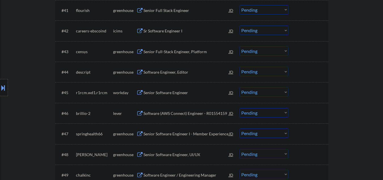
click at [155, 74] on div "Software Engineer, Editor" at bounding box center [187, 72] width 86 height 6
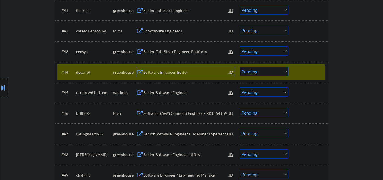
click at [286, 74] on select "Choose an option... Pending Applied Excluded (Questions) Excluded (Expired) Exc…" at bounding box center [264, 71] width 49 height 9
click at [240, 67] on select "Choose an option... Pending Applied Excluded (Questions) Excluded (Expired) Exc…" at bounding box center [264, 71] width 49 height 9
select select ""pending""
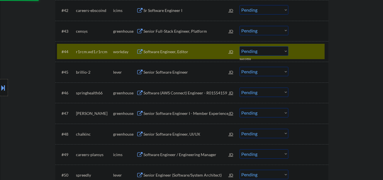
scroll to position [1098, 0]
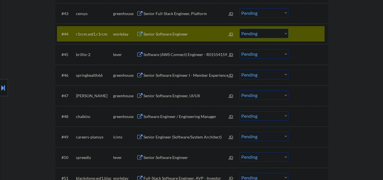
click at [306, 34] on div at bounding box center [309, 34] width 25 height 10
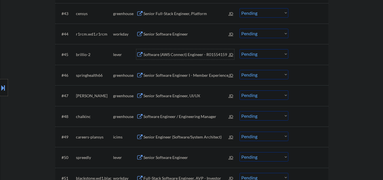
click at [192, 57] on div "Software (AWS Connect) Engineer - R01554159" at bounding box center [187, 55] width 86 height 6
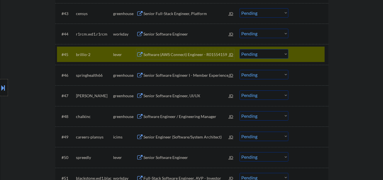
click at [246, 56] on select "Choose an option... Pending Applied Excluded (Questions) Excluded (Expired) Exc…" at bounding box center [264, 53] width 49 height 9
click at [240, 49] on select "Choose an option... Pending Applied Excluded (Questions) Excluded (Expired) Exc…" at bounding box center [264, 53] width 49 height 9
click at [158, 74] on div "Senior Software Engineer I - Member Experience" at bounding box center [187, 75] width 86 height 6
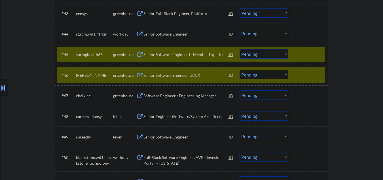
drag, startPoint x: 305, startPoint y: 76, endPoint x: 297, endPoint y: 1, distance: 75.3
click at [305, 76] on div at bounding box center [309, 75] width 25 height 10
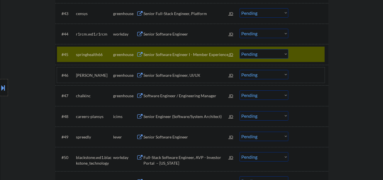
click at [191, 53] on div "Senior Software Engineer I - Member Experience" at bounding box center [187, 55] width 86 height 6
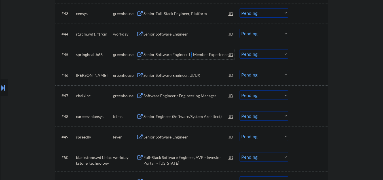
click at [255, 53] on select "Choose an option... Pending Applied Excluded (Questions) Excluded (Expired) Exc…" at bounding box center [264, 53] width 49 height 9
click at [240, 49] on select "Choose an option... Pending Applied Excluded (Questions) Excluded (Expired) Exc…" at bounding box center [264, 53] width 49 height 9
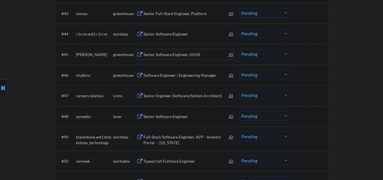
click at [179, 56] on div "Senior Software Engineer, UI/UX" at bounding box center [187, 55] width 86 height 6
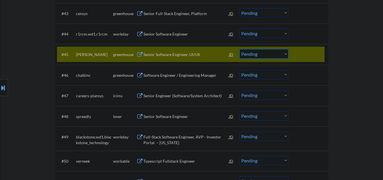
click at [247, 53] on select "Choose an option... Pending Applied Excluded (Questions) Excluded (Expired) Exc…" at bounding box center [264, 53] width 49 height 9
click at [240, 49] on select "Choose an option... Pending Applied Excluded (Questions) Excluded (Expired) Exc…" at bounding box center [264, 53] width 49 height 9
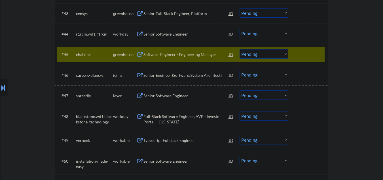
click at [200, 54] on div "Software Engineer / Engineering Manager" at bounding box center [187, 55] width 86 height 6
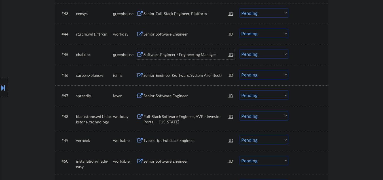
click at [262, 53] on select "Choose an option... Pending Applied Excluded (Questions) Excluded (Expired) Exc…" at bounding box center [264, 53] width 49 height 9
click at [240, 49] on select "Choose an option... Pending Applied Excluded (Questions) Excluded (Expired) Exc…" at bounding box center [264, 53] width 49 height 9
click at [173, 94] on div "Senior Software Engineer" at bounding box center [187, 96] width 86 height 6
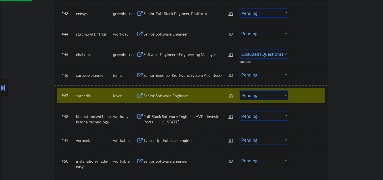
select select ""pending""
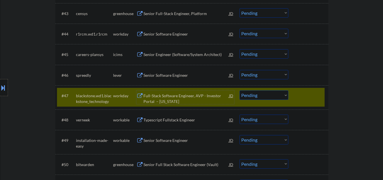
drag, startPoint x: 303, startPoint y: 95, endPoint x: 275, endPoint y: 85, distance: 29.6
click at [303, 95] on div at bounding box center [309, 95] width 25 height 10
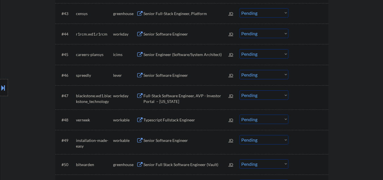
click at [169, 72] on div "Senior Software Engineer" at bounding box center [187, 75] width 86 height 6
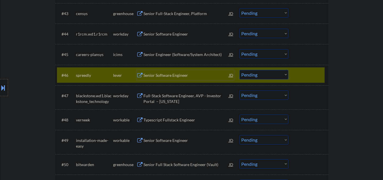
click at [257, 76] on select "Choose an option... Pending Applied Excluded (Questions) Excluded (Expired) Exc…" at bounding box center [264, 74] width 49 height 9
click at [240, 70] on select "Choose an option... Pending Applied Excluded (Questions) Excluded (Expired) Exc…" at bounding box center [264, 74] width 49 height 9
select select ""pending""
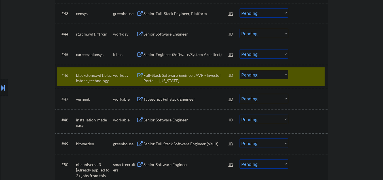
click at [319, 73] on div at bounding box center [309, 75] width 25 height 10
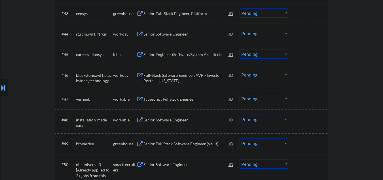
scroll to position [1173, 0]
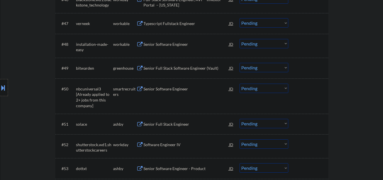
click at [162, 23] on div "Typescript Fullstack Engineer" at bounding box center [187, 24] width 86 height 6
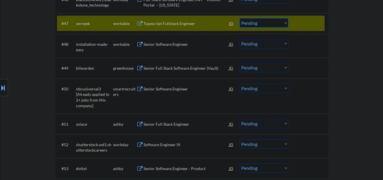
click at [270, 23] on select "Choose an option... Pending Applied Excluded (Questions) Excluded (Expired) Exc…" at bounding box center [264, 22] width 49 height 9
click at [240, 18] on select "Choose an option... Pending Applied Excluded (Questions) Excluded (Expired) Exc…" at bounding box center [264, 22] width 49 height 9
click at [183, 42] on div "Senior Software Engineer" at bounding box center [187, 44] width 86 height 6
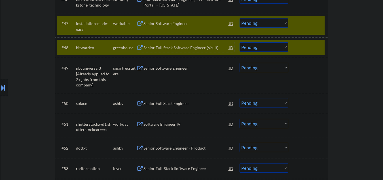
drag, startPoint x: 301, startPoint y: 47, endPoint x: 259, endPoint y: 37, distance: 43.5
click at [302, 47] on div at bounding box center [309, 47] width 25 height 10
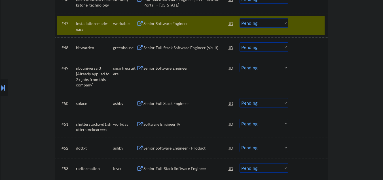
click at [186, 23] on div "Senior Software Engineer" at bounding box center [187, 24] width 86 height 6
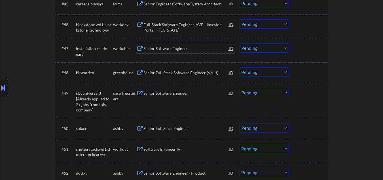
scroll to position [1135, 0]
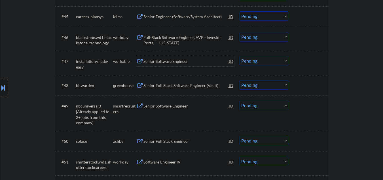
click at [254, 62] on select "Choose an option... Pending Applied Excluded (Questions) Excluded (Expired) Exc…" at bounding box center [264, 60] width 49 height 9
click at [240, 56] on select "Choose an option... Pending Applied Excluded (Questions) Excluded (Expired) Exc…" at bounding box center [264, 60] width 49 height 9
select select ""pending""
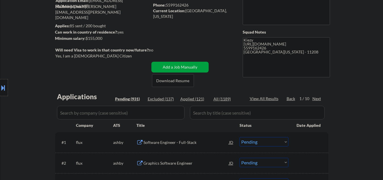
scroll to position [38, 0]
